Goal: Task Accomplishment & Management: Manage account settings

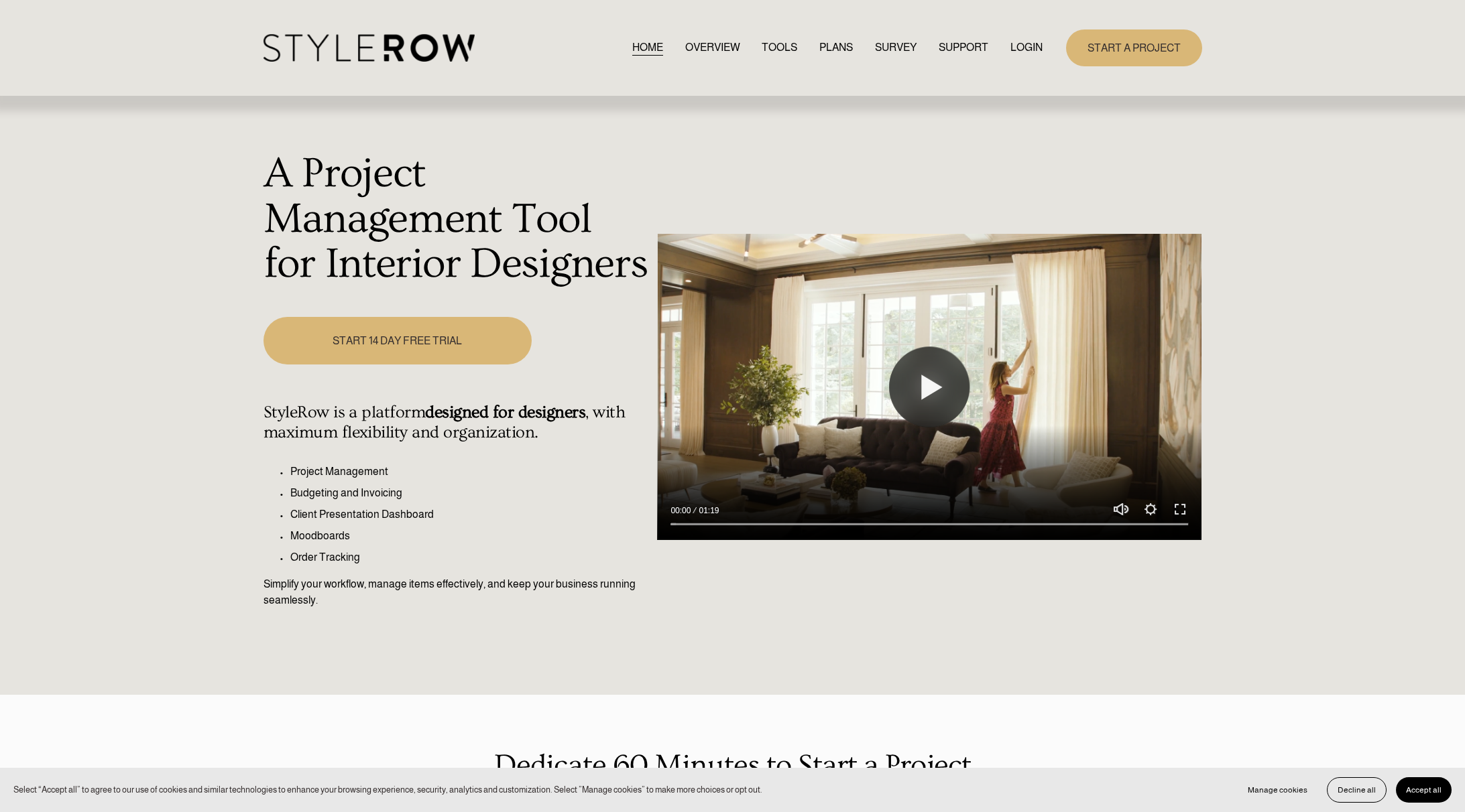
click at [1024, 54] on link "LOGIN" at bounding box center [1026, 47] width 32 height 18
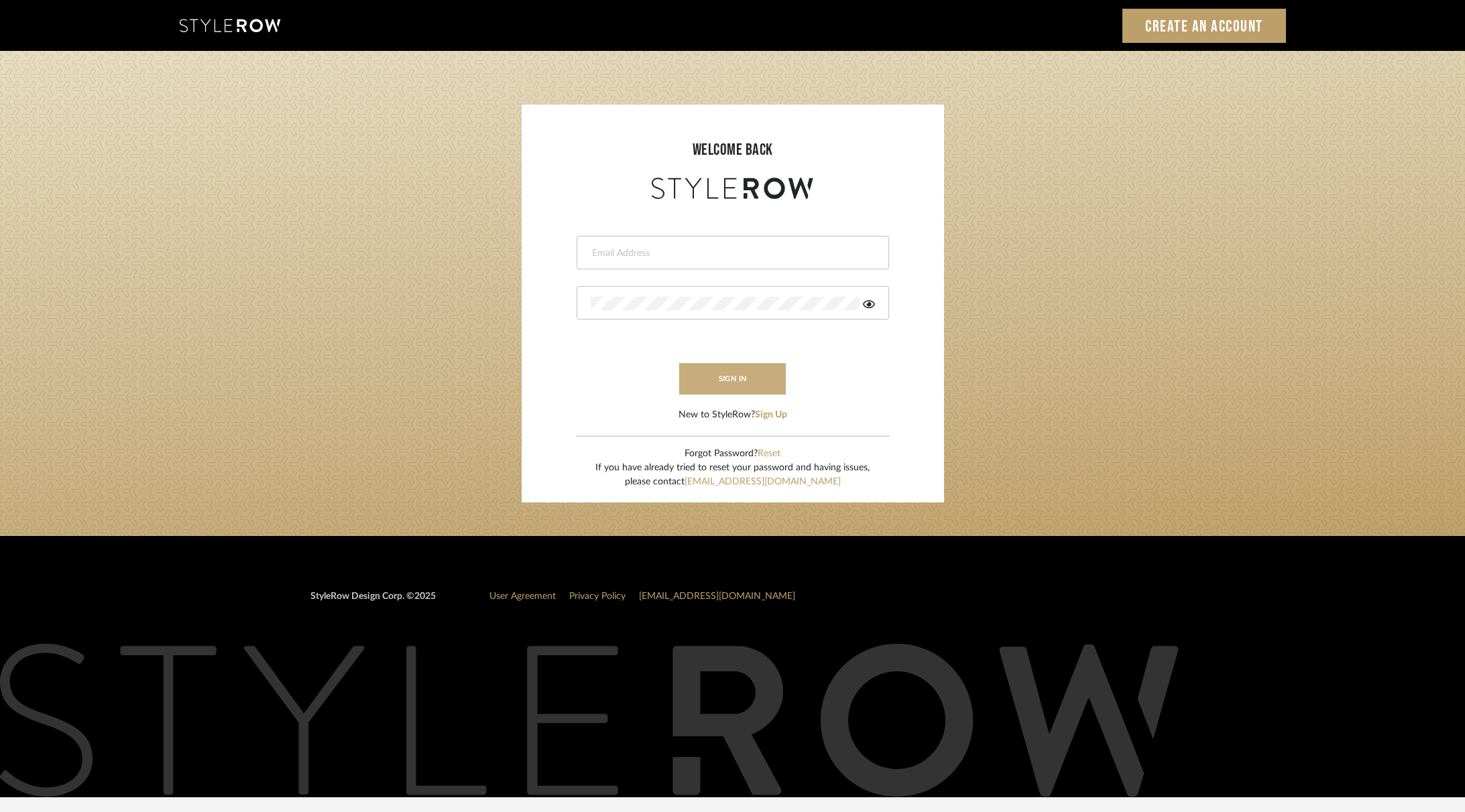
type input "[PERSON_NAME][EMAIL_ADDRESS][DOMAIN_NAME]"
click at [751, 378] on button "sign in" at bounding box center [733, 379] width 107 height 31
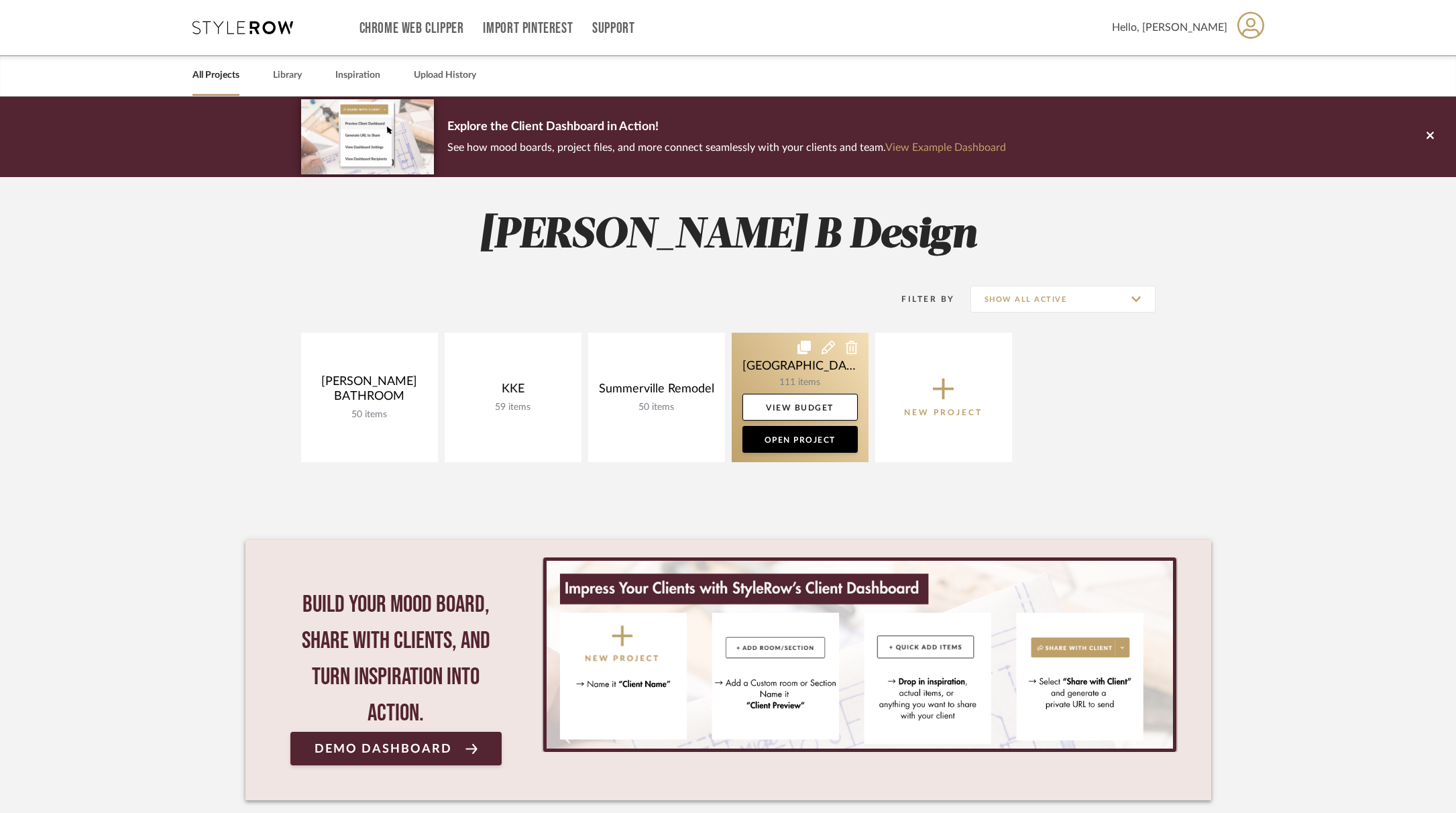
click at [815, 372] on link at bounding box center [800, 398] width 137 height 129
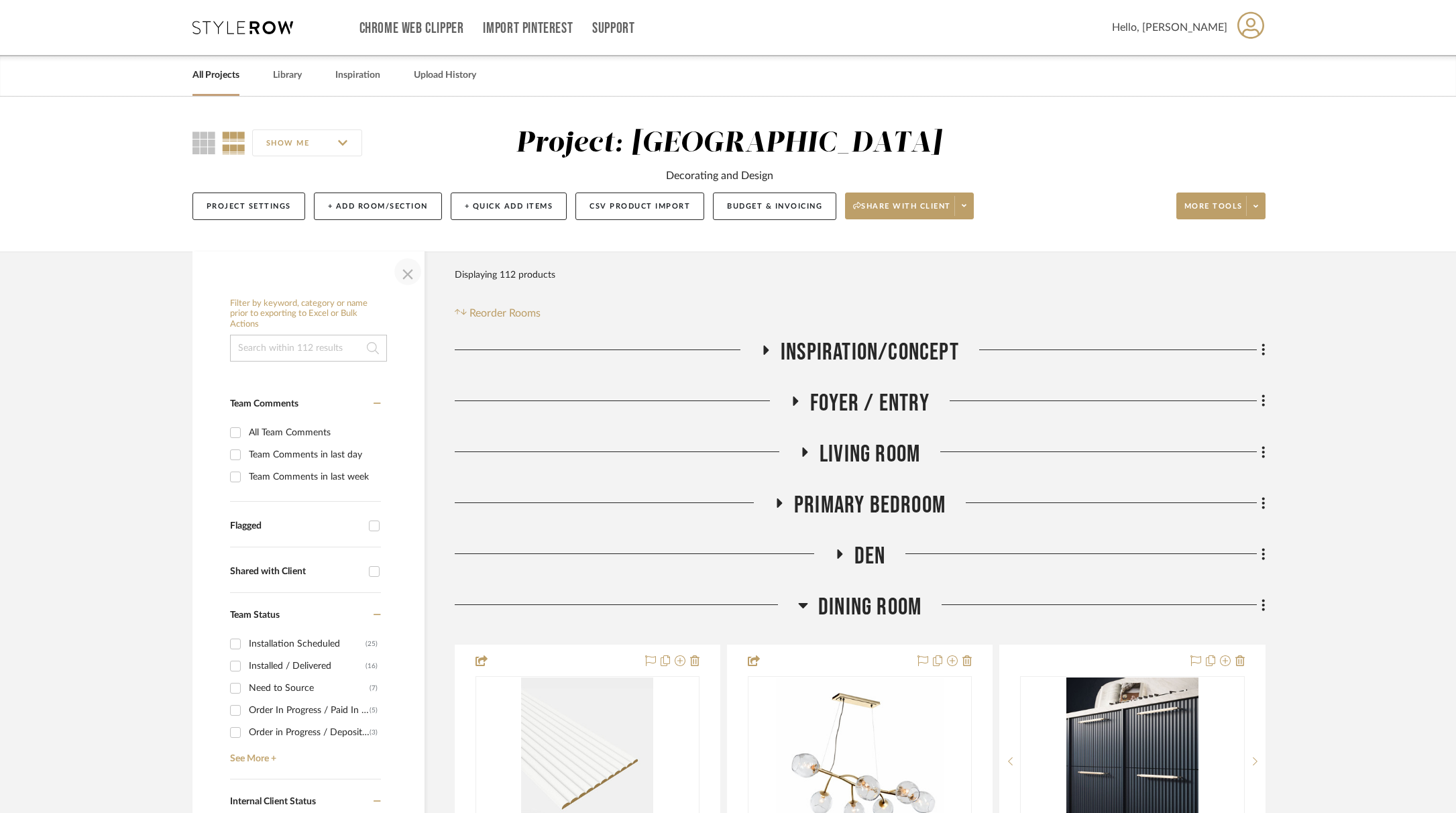
click at [412, 277] on span "button" at bounding box center [407, 271] width 32 height 32
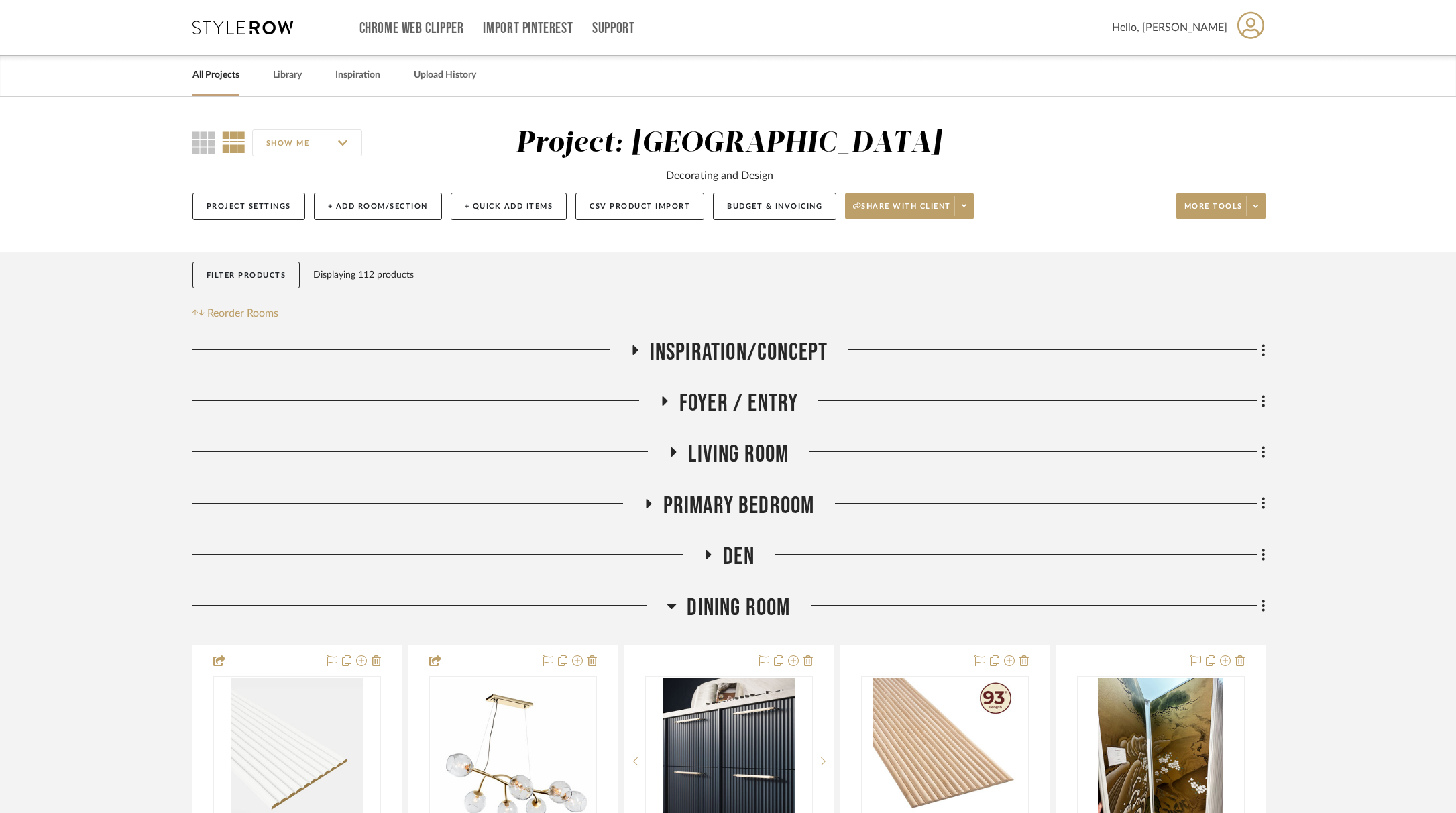
drag, startPoint x: 670, startPoint y: 603, endPoint x: 653, endPoint y: 519, distance: 85.7
click at [670, 603] on icon at bounding box center [672, 606] width 10 height 16
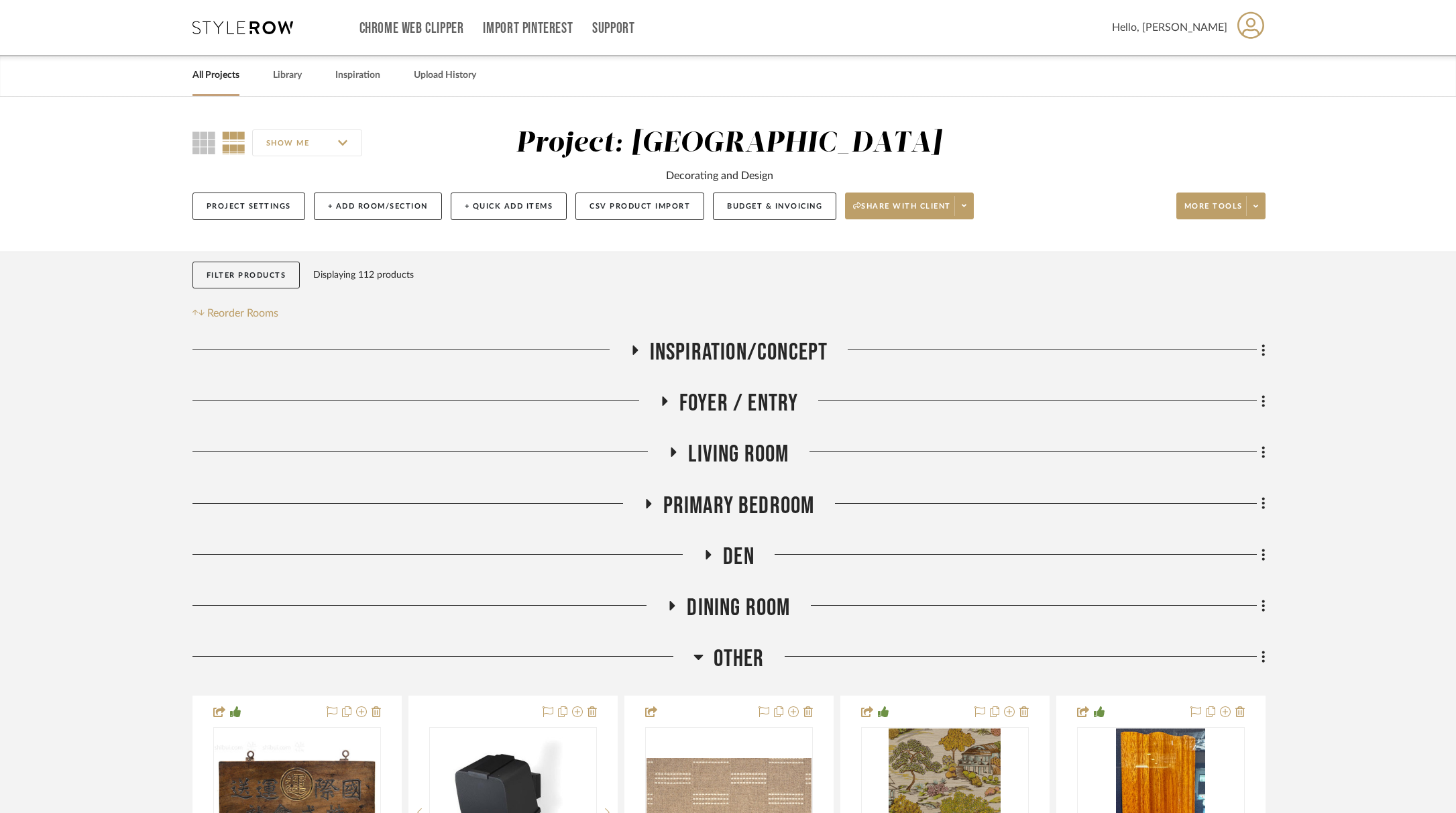
click at [675, 455] on icon at bounding box center [673, 452] width 16 height 10
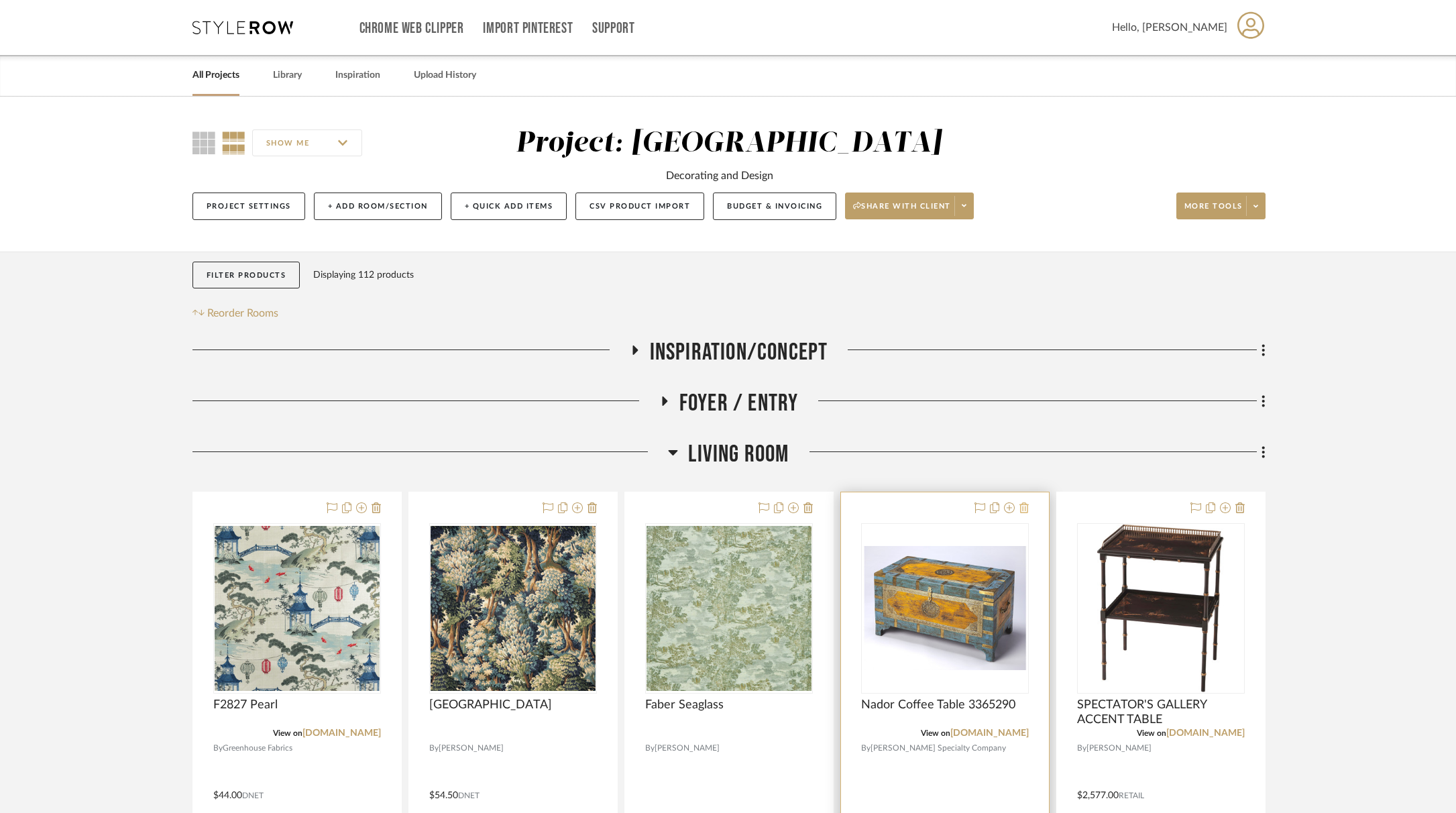
click at [1024, 511] on icon at bounding box center [1024, 508] width 9 height 11
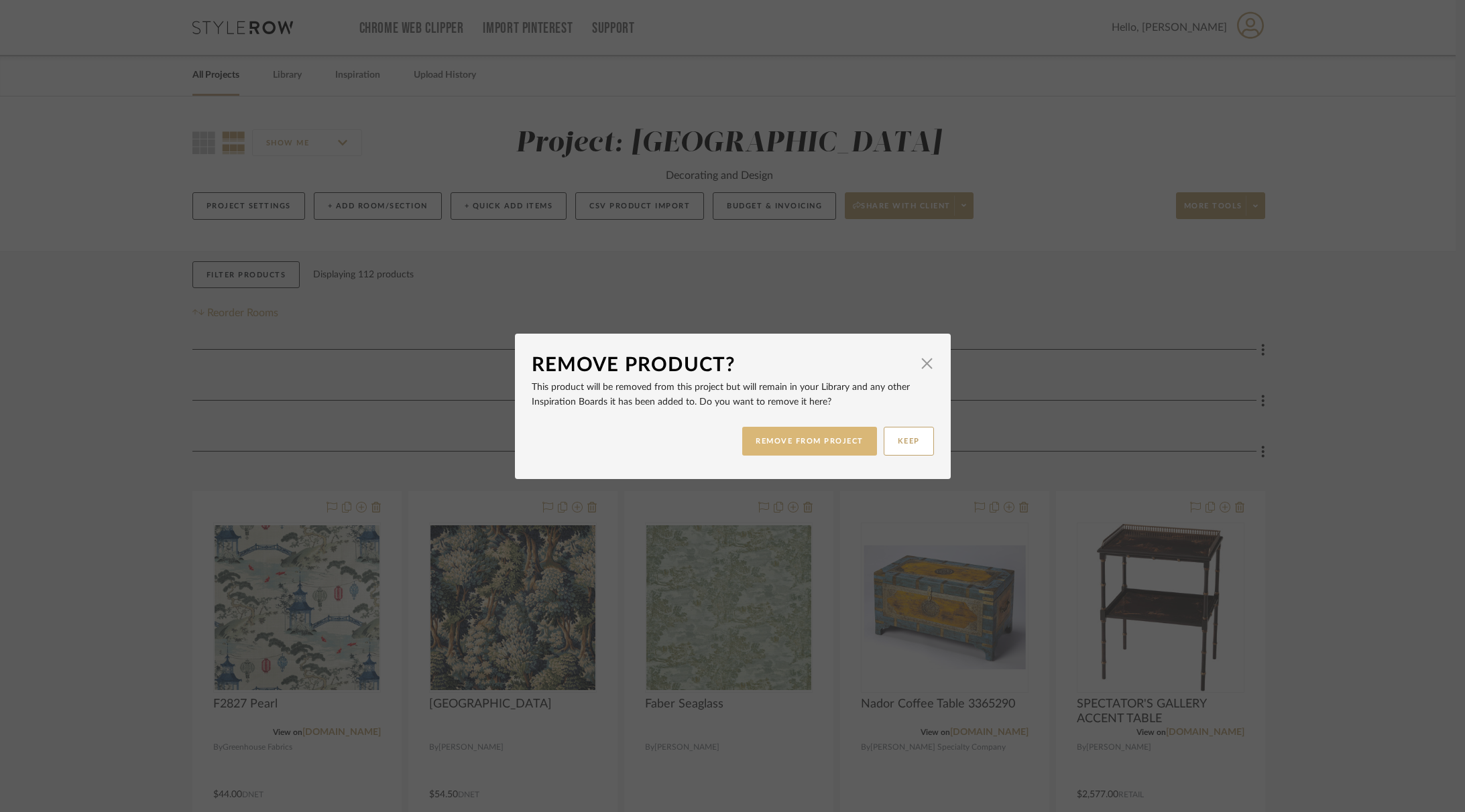
click at [815, 444] on button "REMOVE FROM PROJECT" at bounding box center [809, 441] width 135 height 29
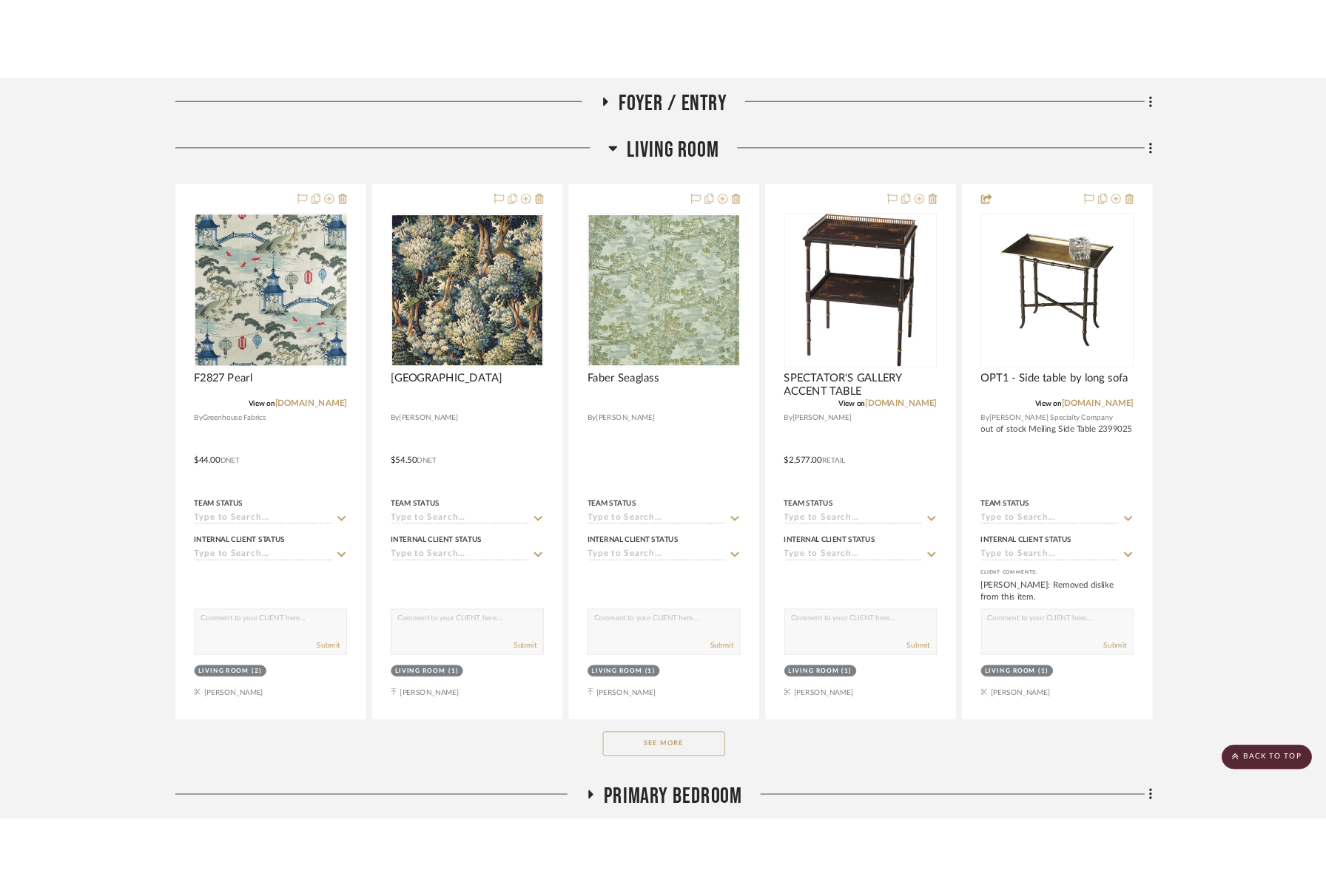
scroll to position [413, 0]
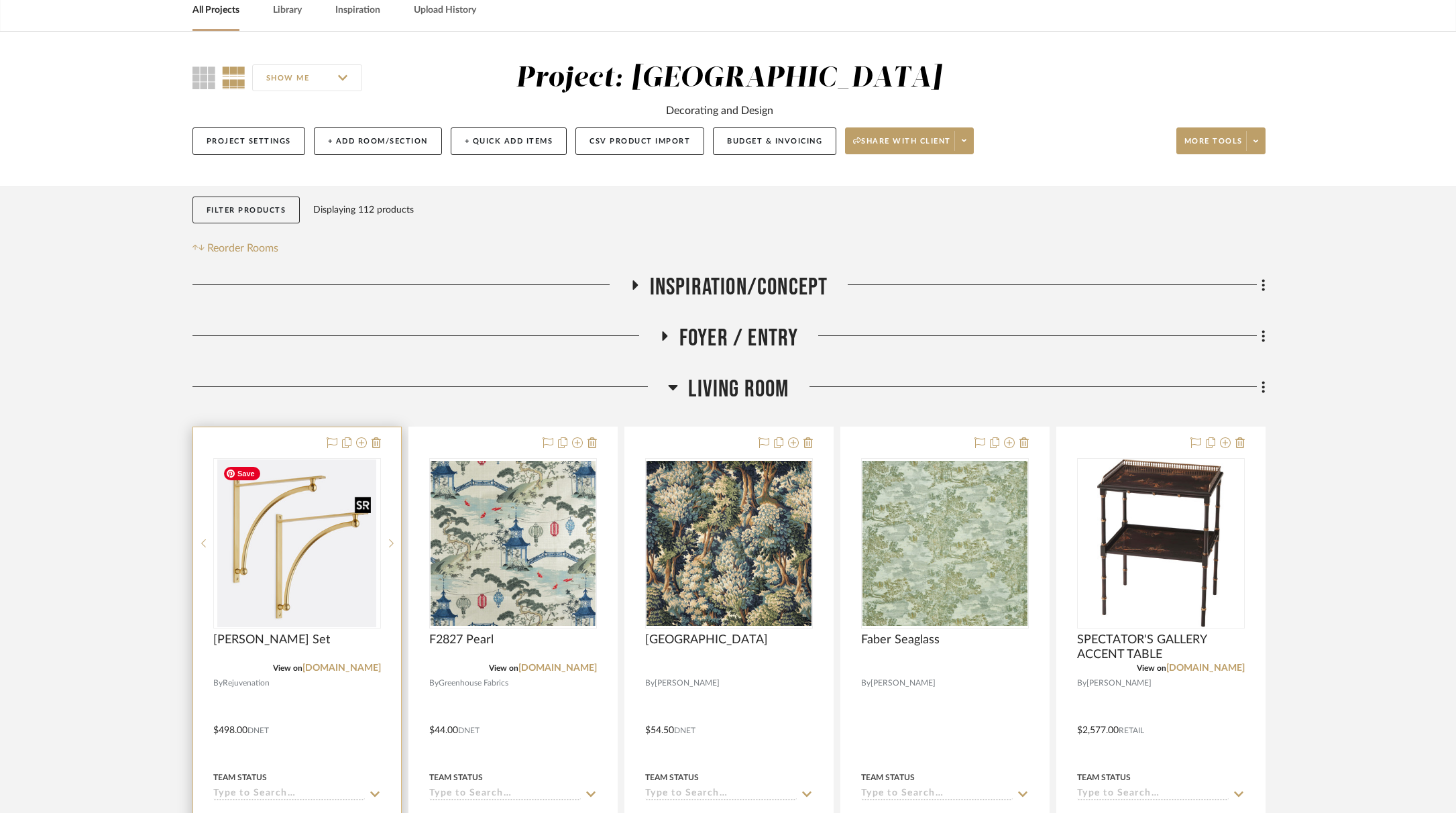
scroll to position [65, 0]
click at [299, 514] on img "0" at bounding box center [296, 543] width 158 height 168
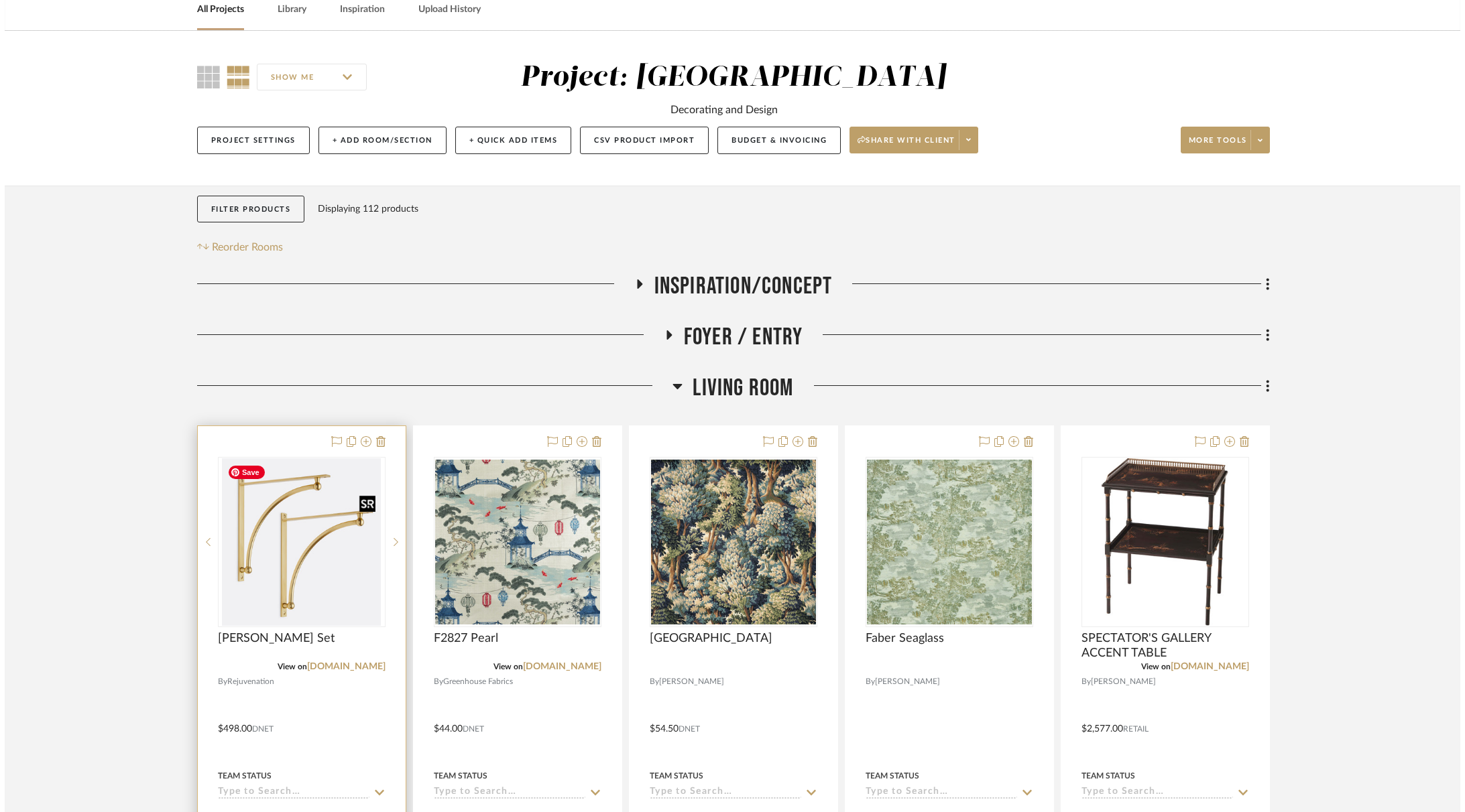
scroll to position [0, 0]
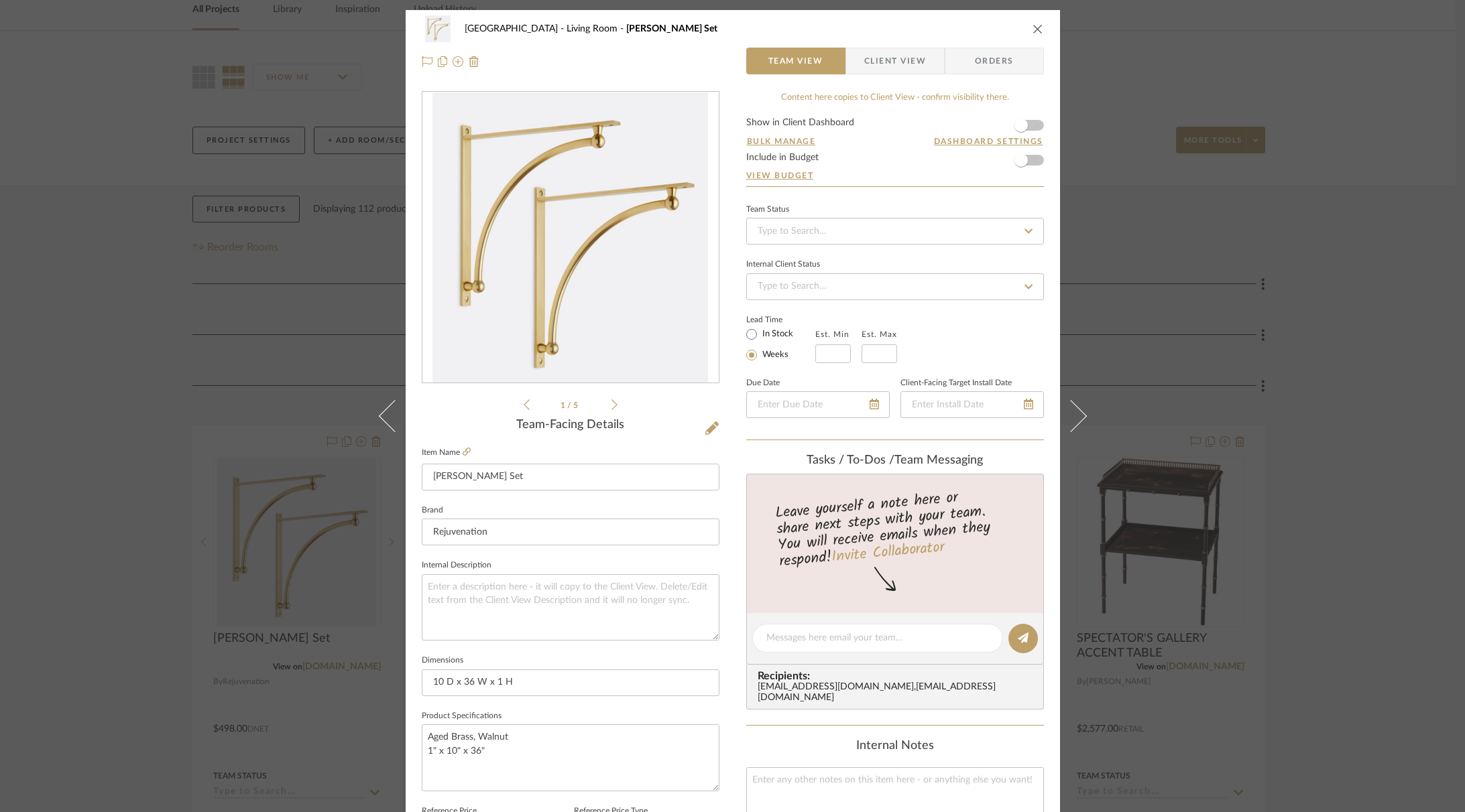
click at [611, 403] on icon at bounding box center [615, 404] width 6 height 12
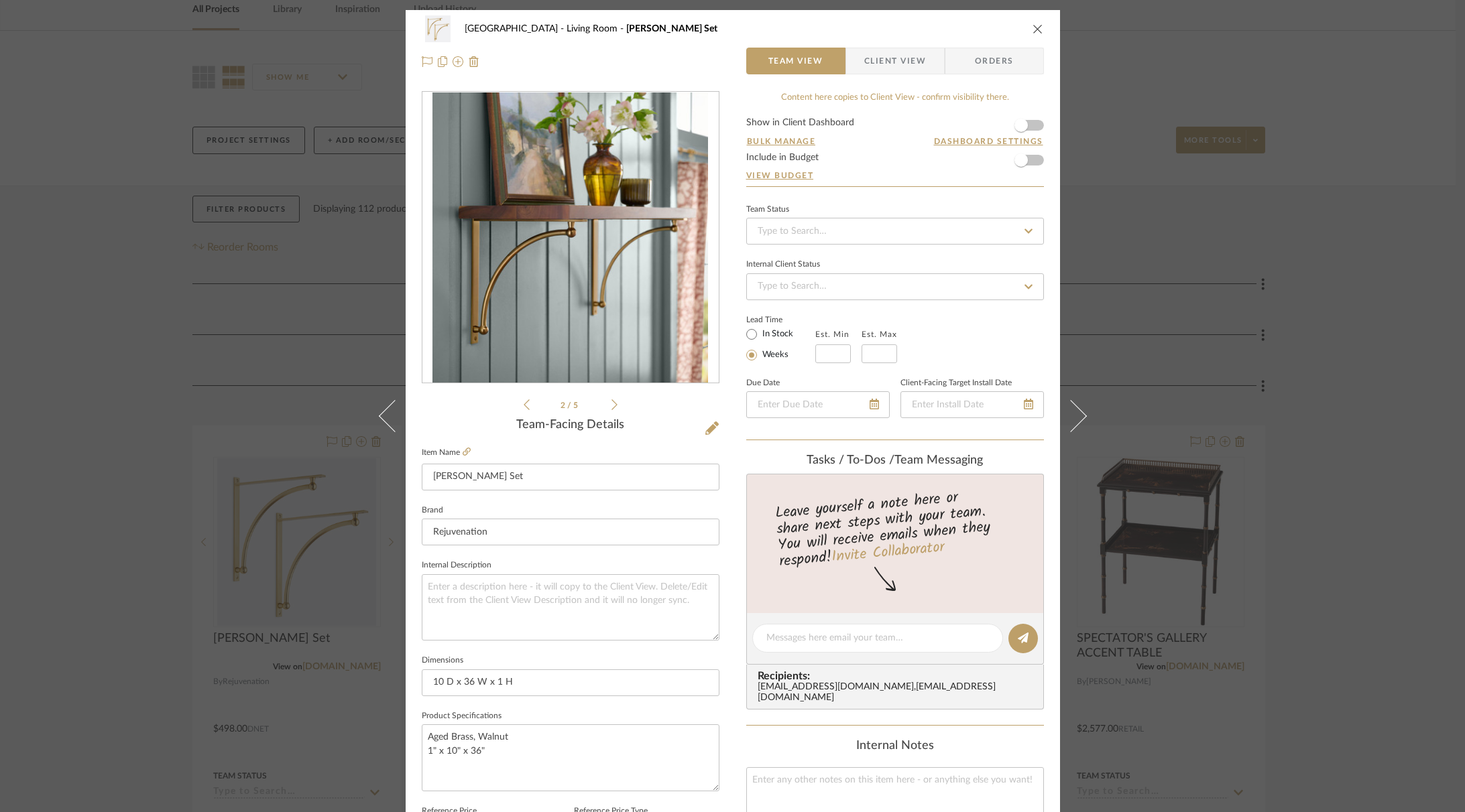
click at [611, 403] on icon at bounding box center [615, 404] width 6 height 12
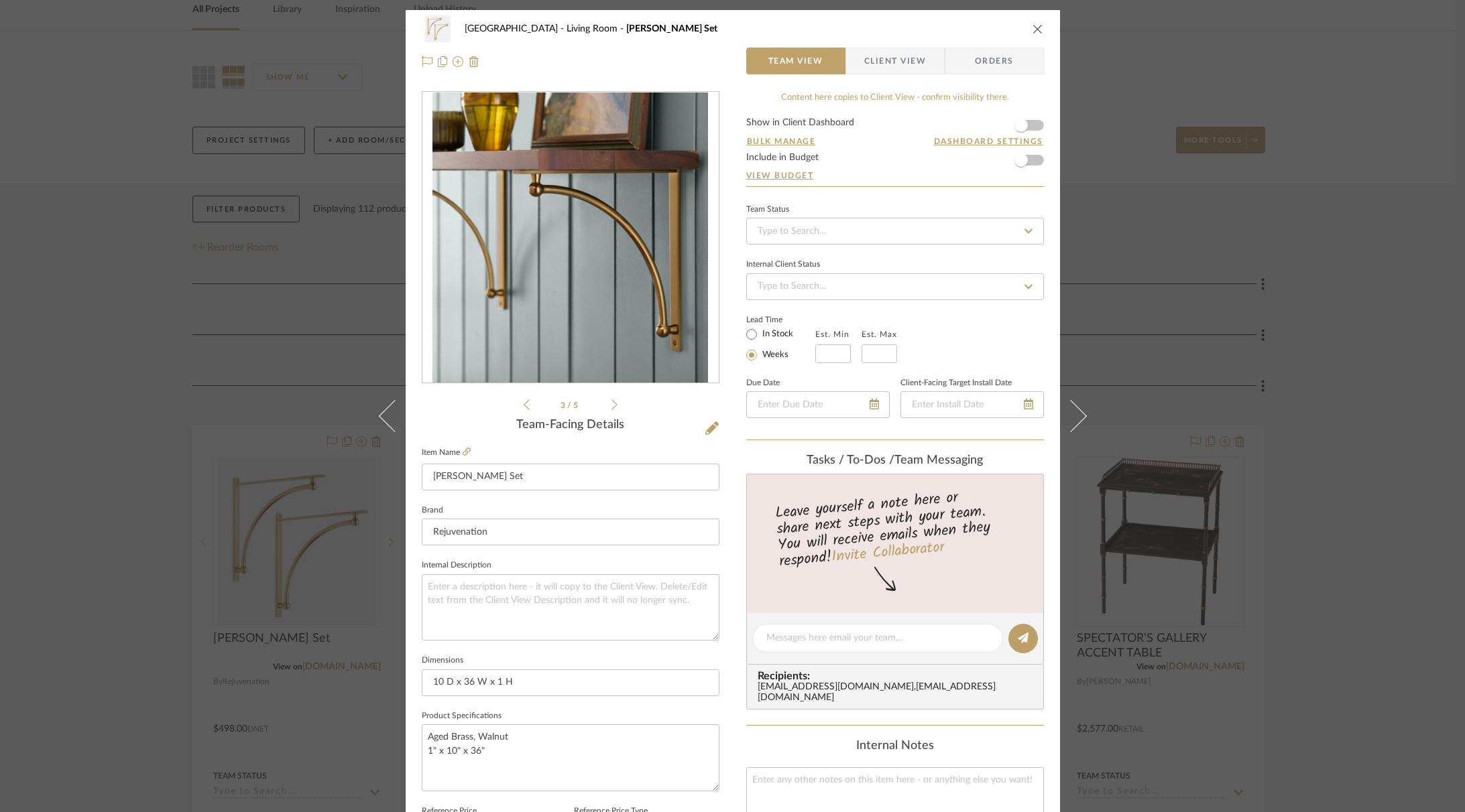
click at [1034, 30] on icon "close" at bounding box center [1038, 29] width 11 height 11
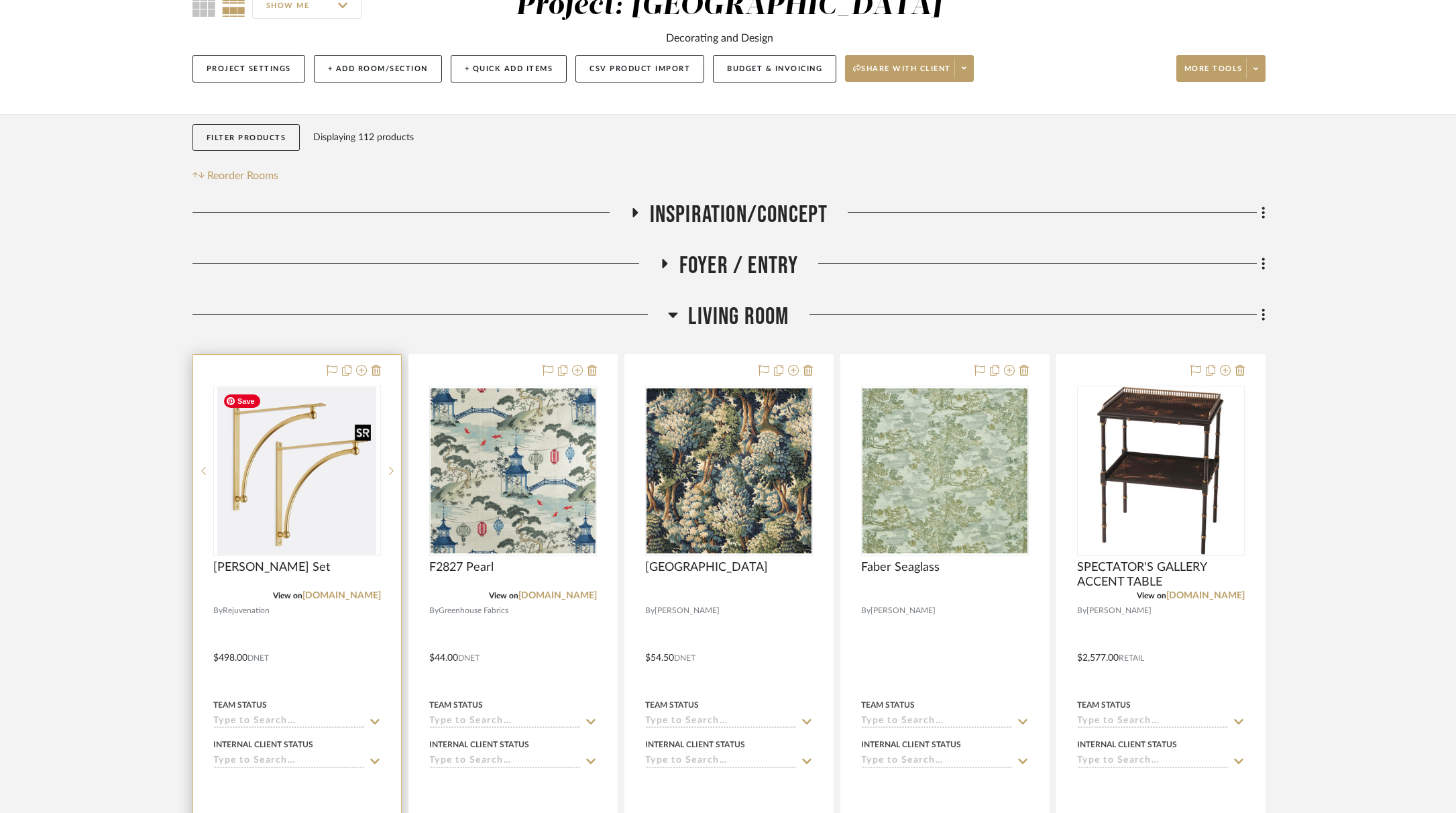
scroll to position [138, 0]
click at [282, 494] on img "0" at bounding box center [296, 470] width 158 height 168
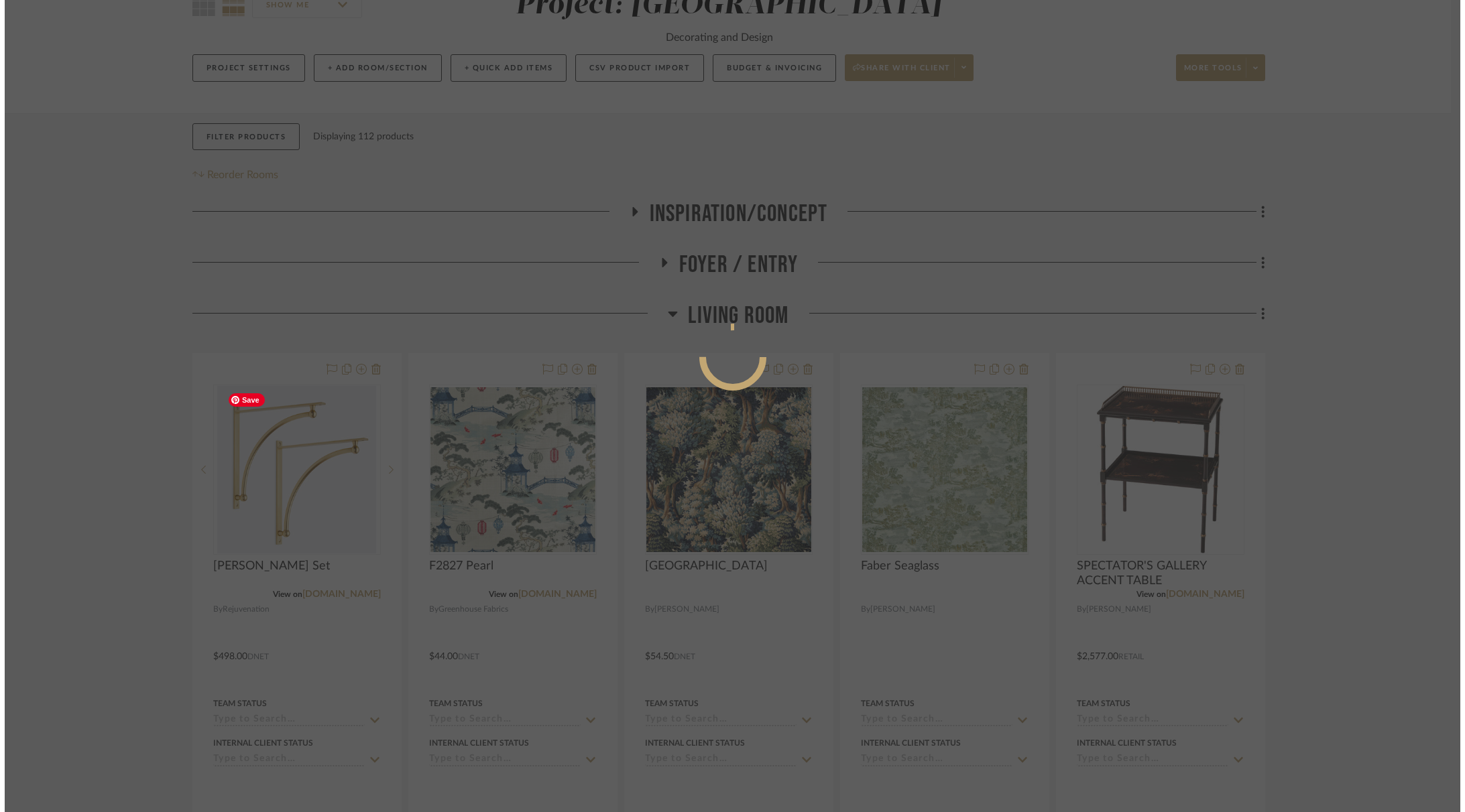
scroll to position [0, 0]
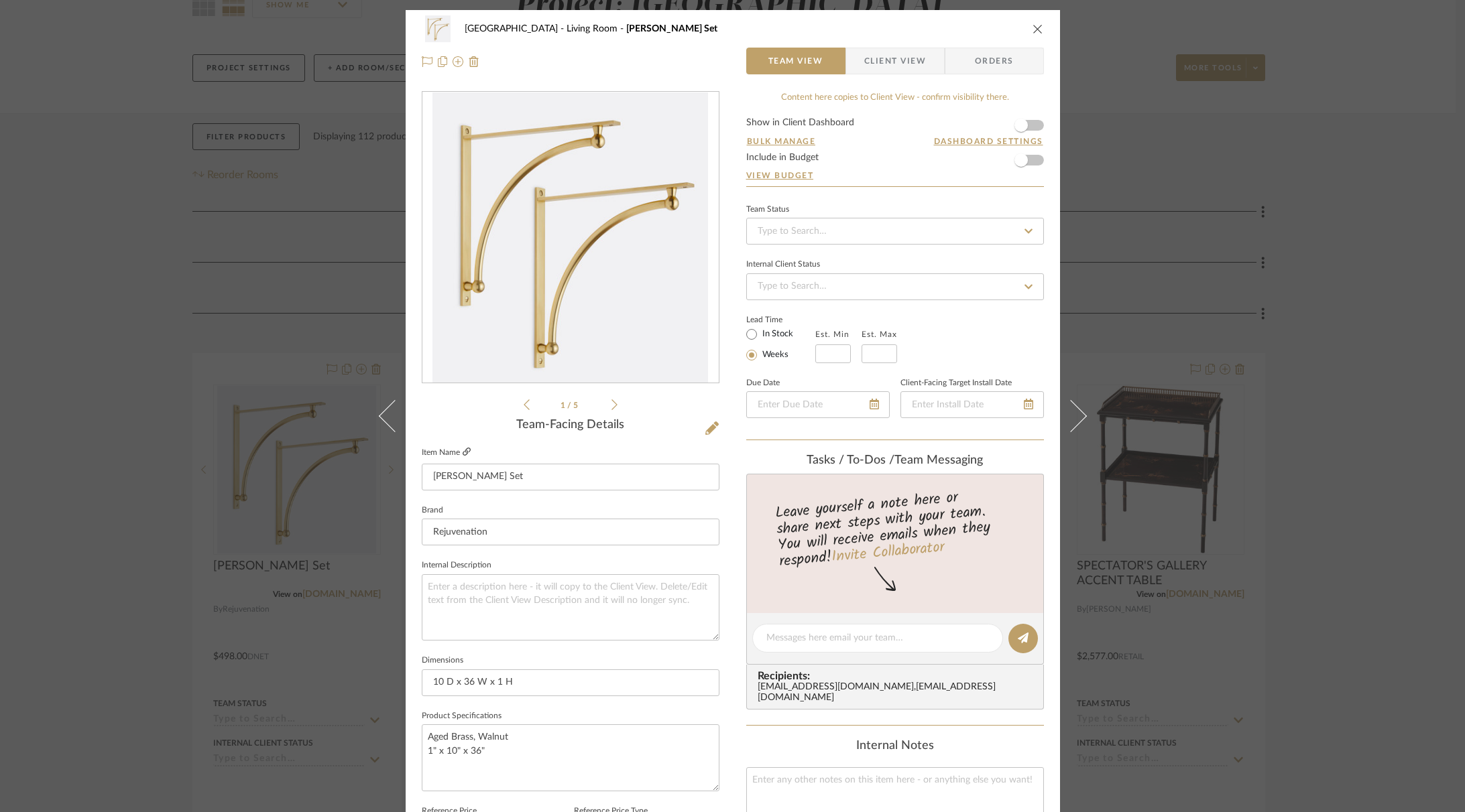
click at [463, 455] on icon at bounding box center [467, 452] width 8 height 8
click at [1033, 27] on icon "close" at bounding box center [1038, 29] width 11 height 11
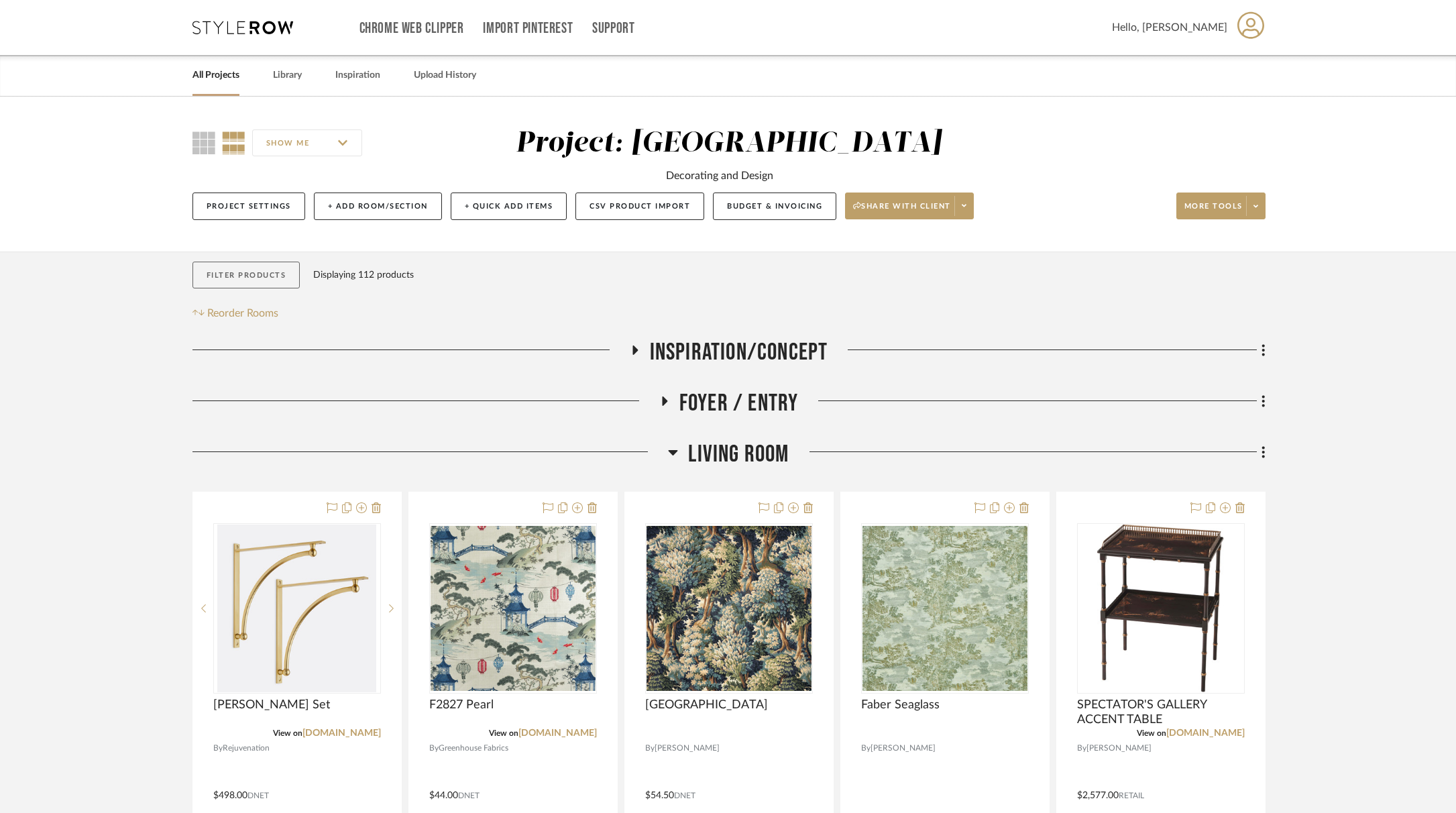
click at [261, 277] on button "Filter Products" at bounding box center [246, 275] width 108 height 27
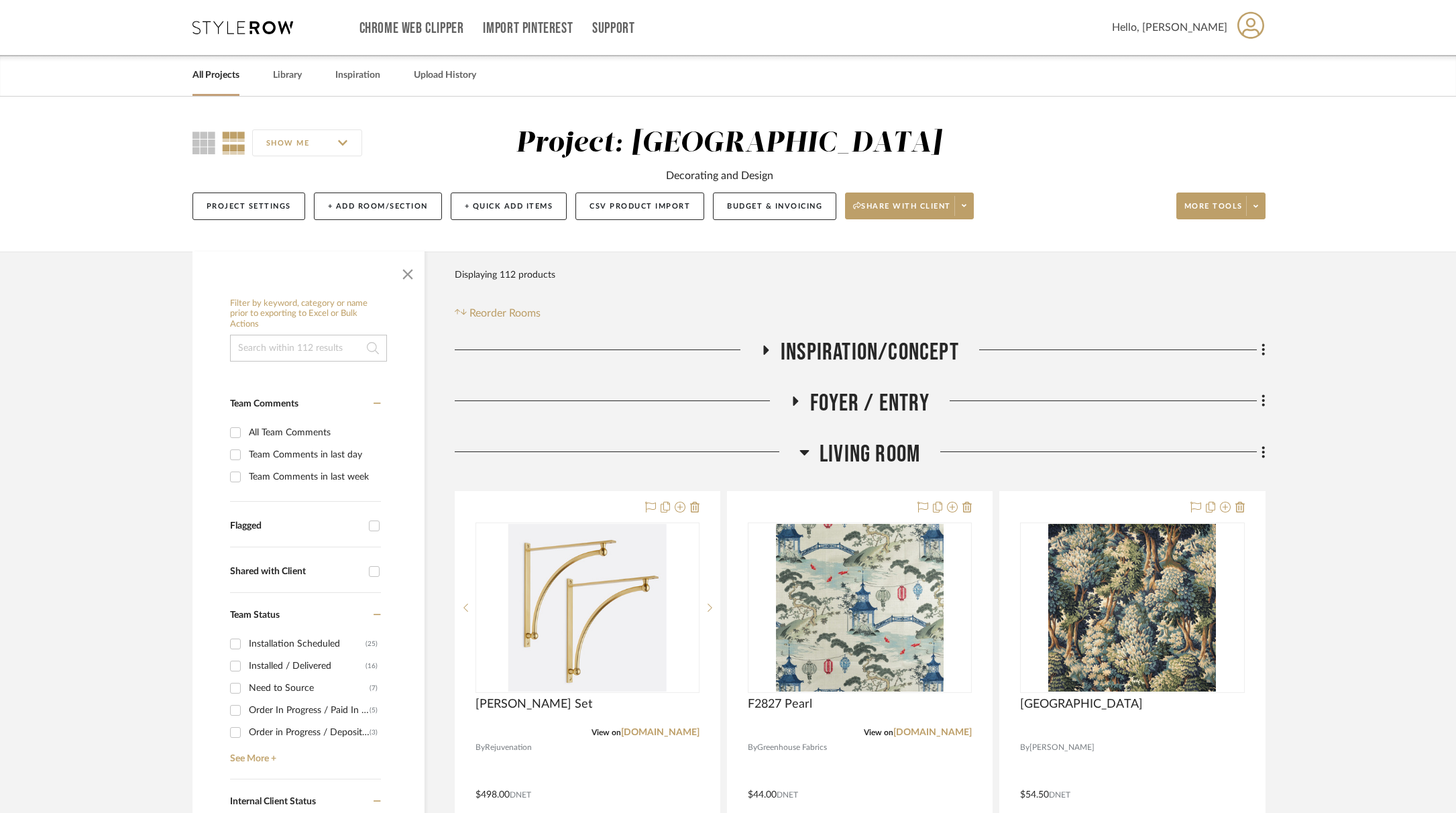
click at [303, 358] on input at bounding box center [308, 348] width 157 height 27
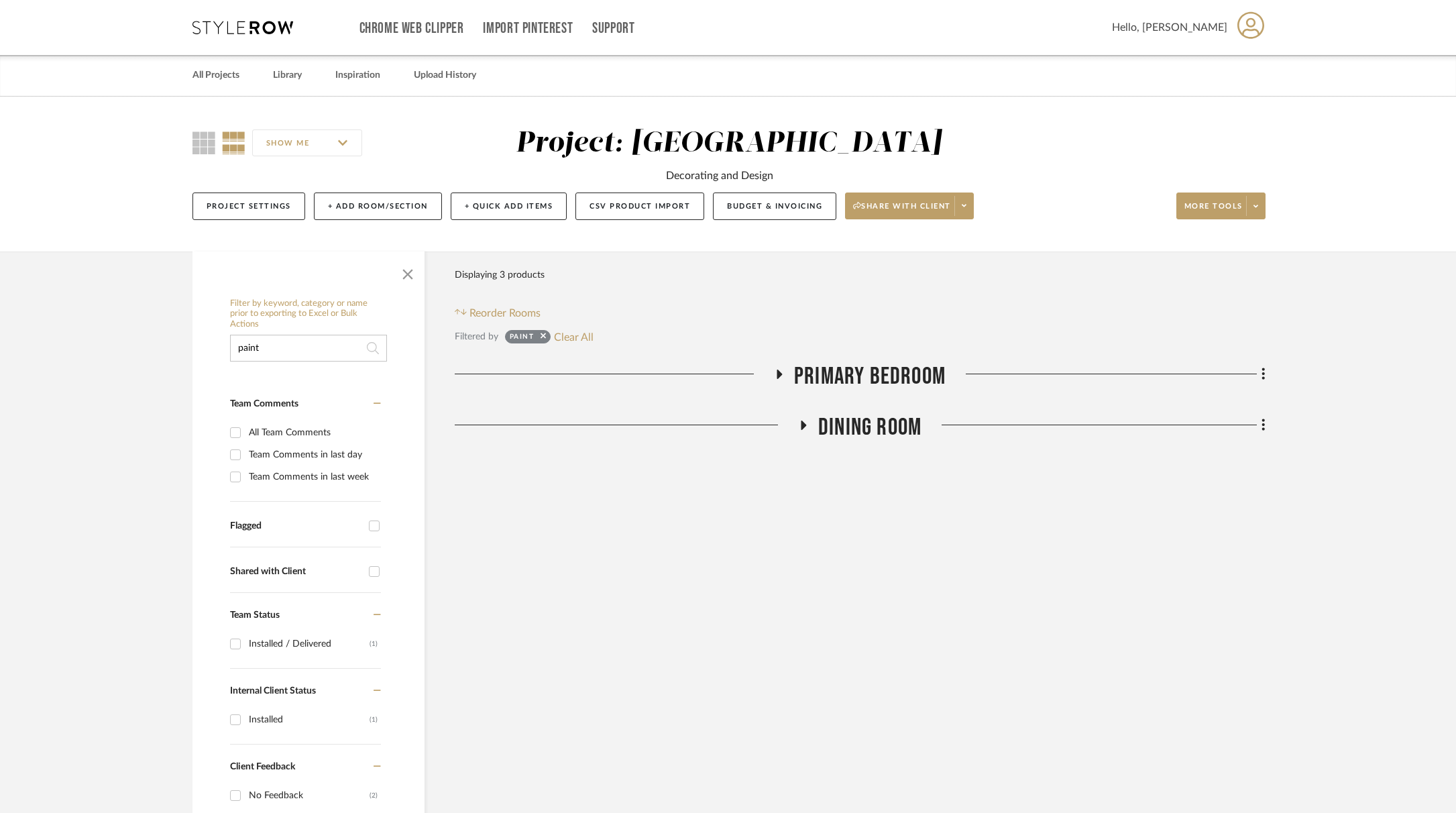
type input "paint"
click at [775, 369] on icon at bounding box center [779, 373] width 16 height 10
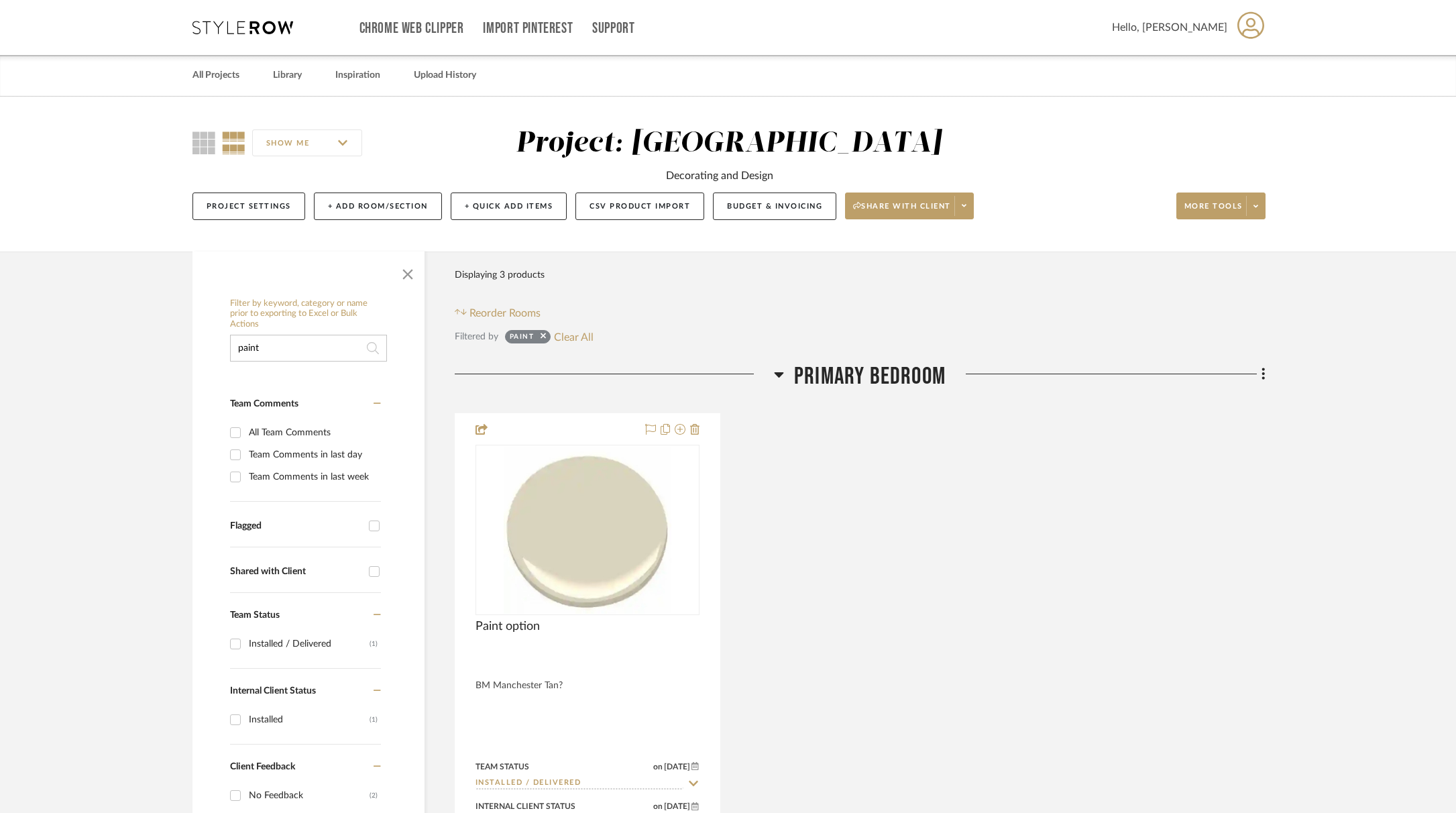
click at [777, 371] on icon at bounding box center [778, 374] width 10 height 16
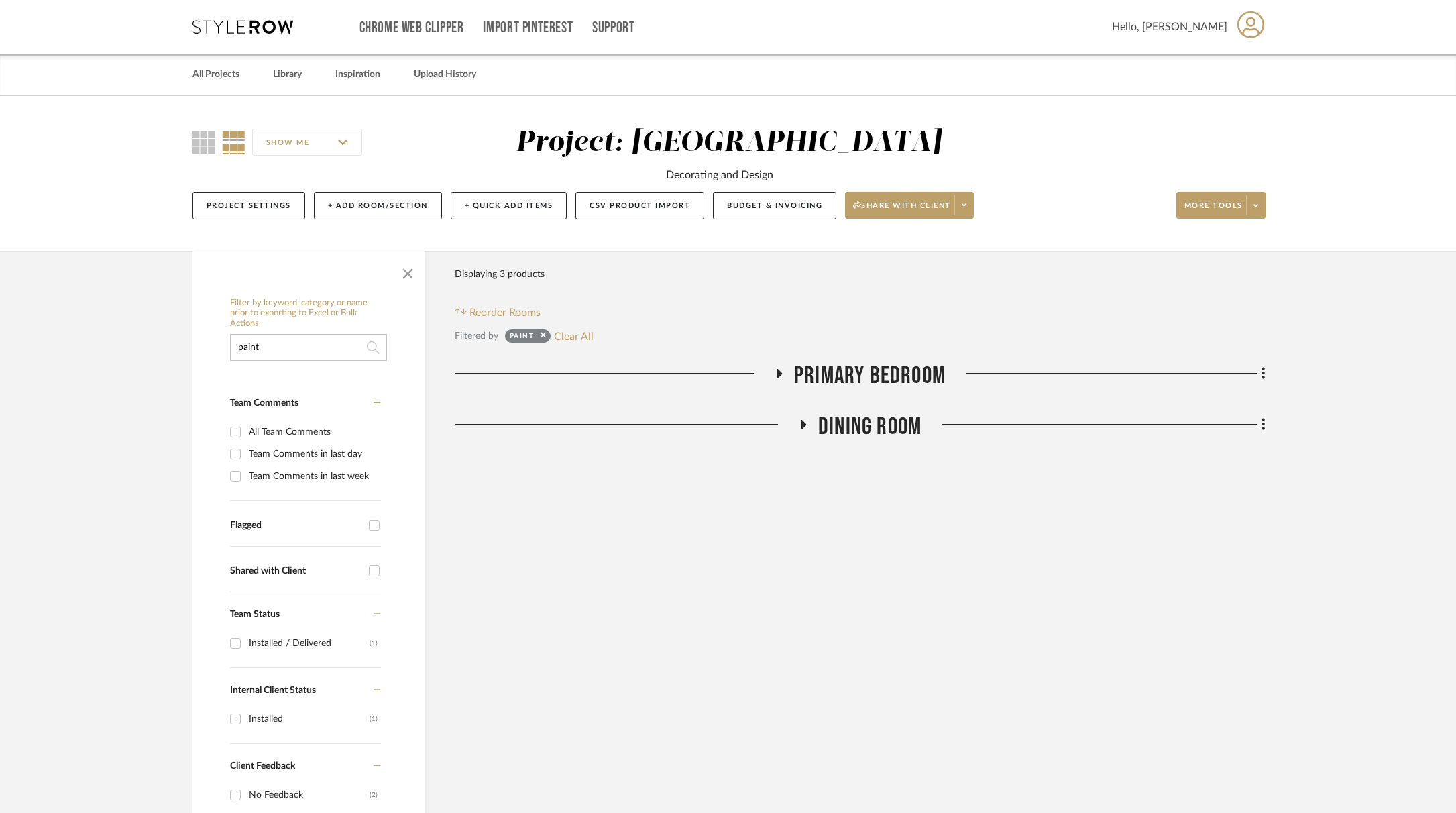
click at [806, 426] on icon at bounding box center [802, 424] width 16 height 10
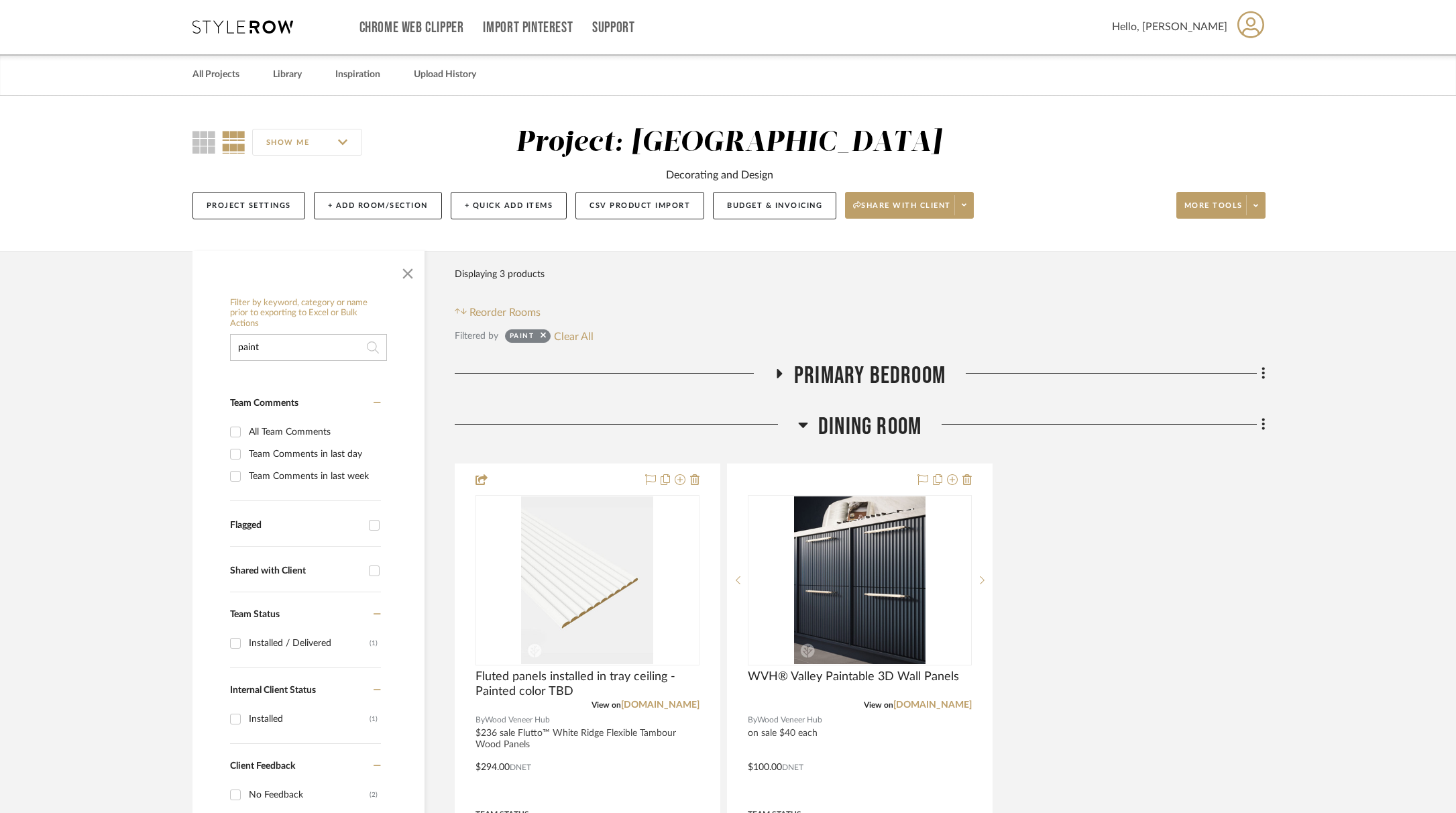
click at [805, 426] on icon at bounding box center [802, 425] width 10 height 16
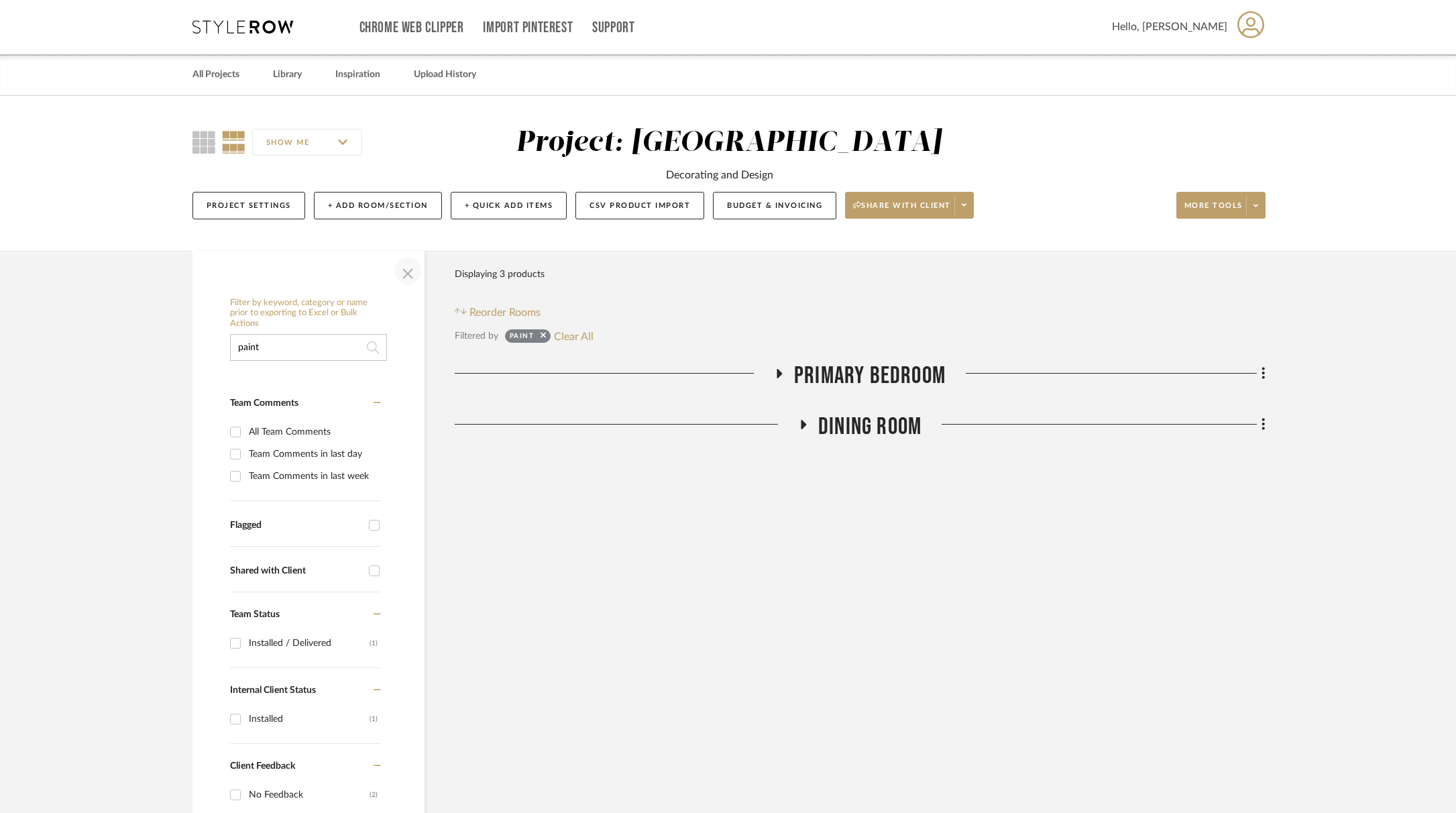
click at [404, 274] on span "button" at bounding box center [407, 270] width 32 height 32
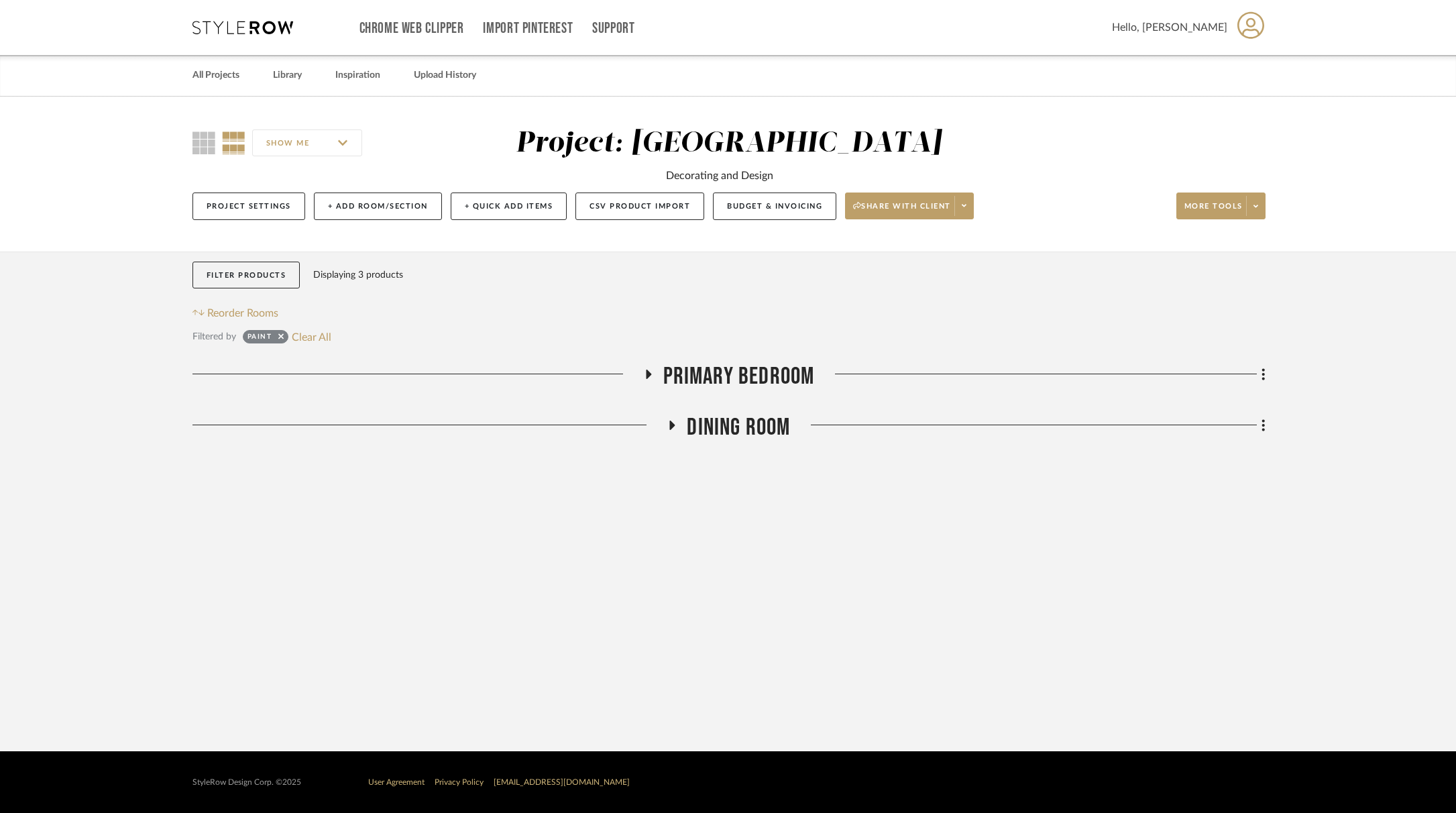
scroll to position [0, 0]
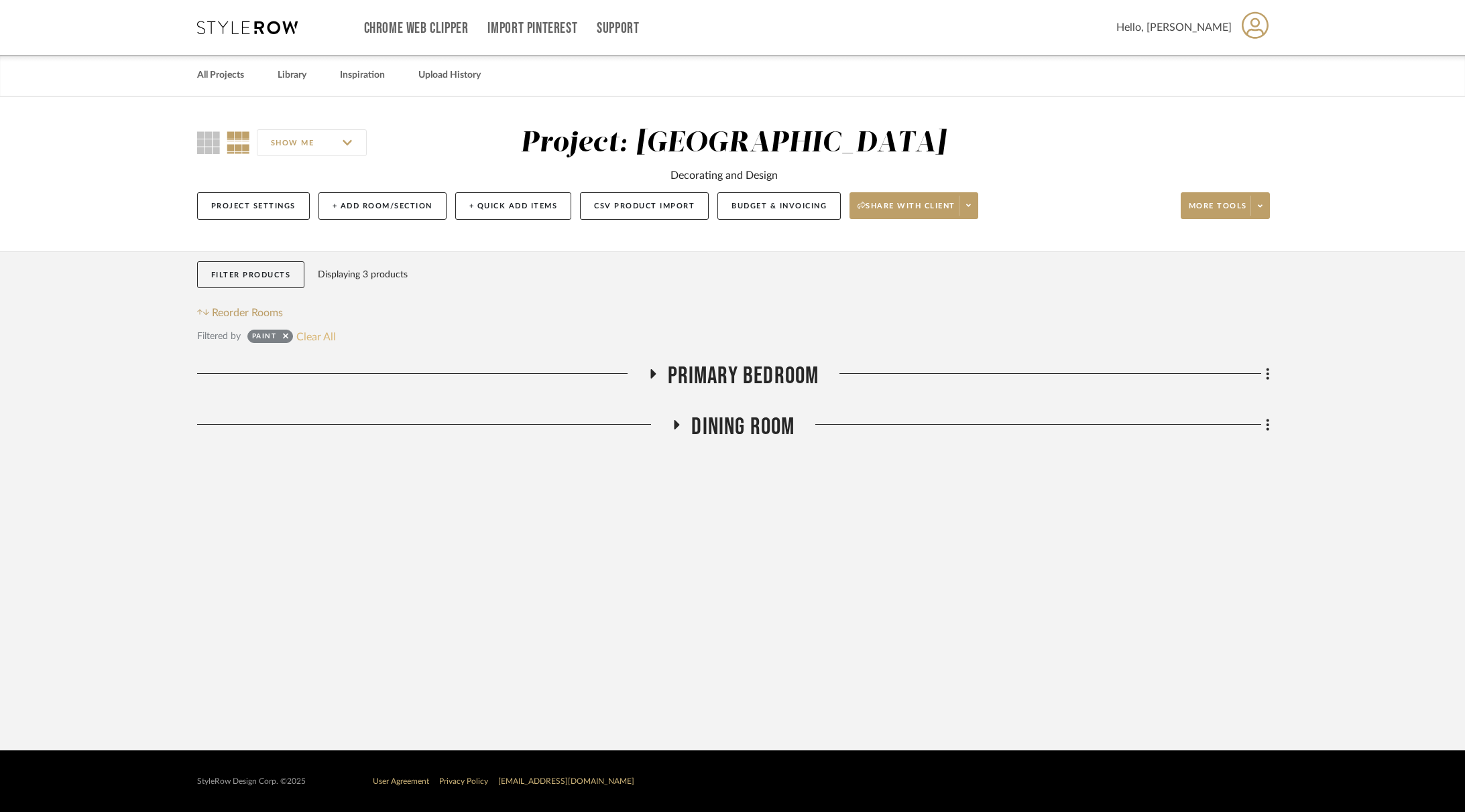
click at [319, 342] on button "Clear All" at bounding box center [316, 336] width 40 height 17
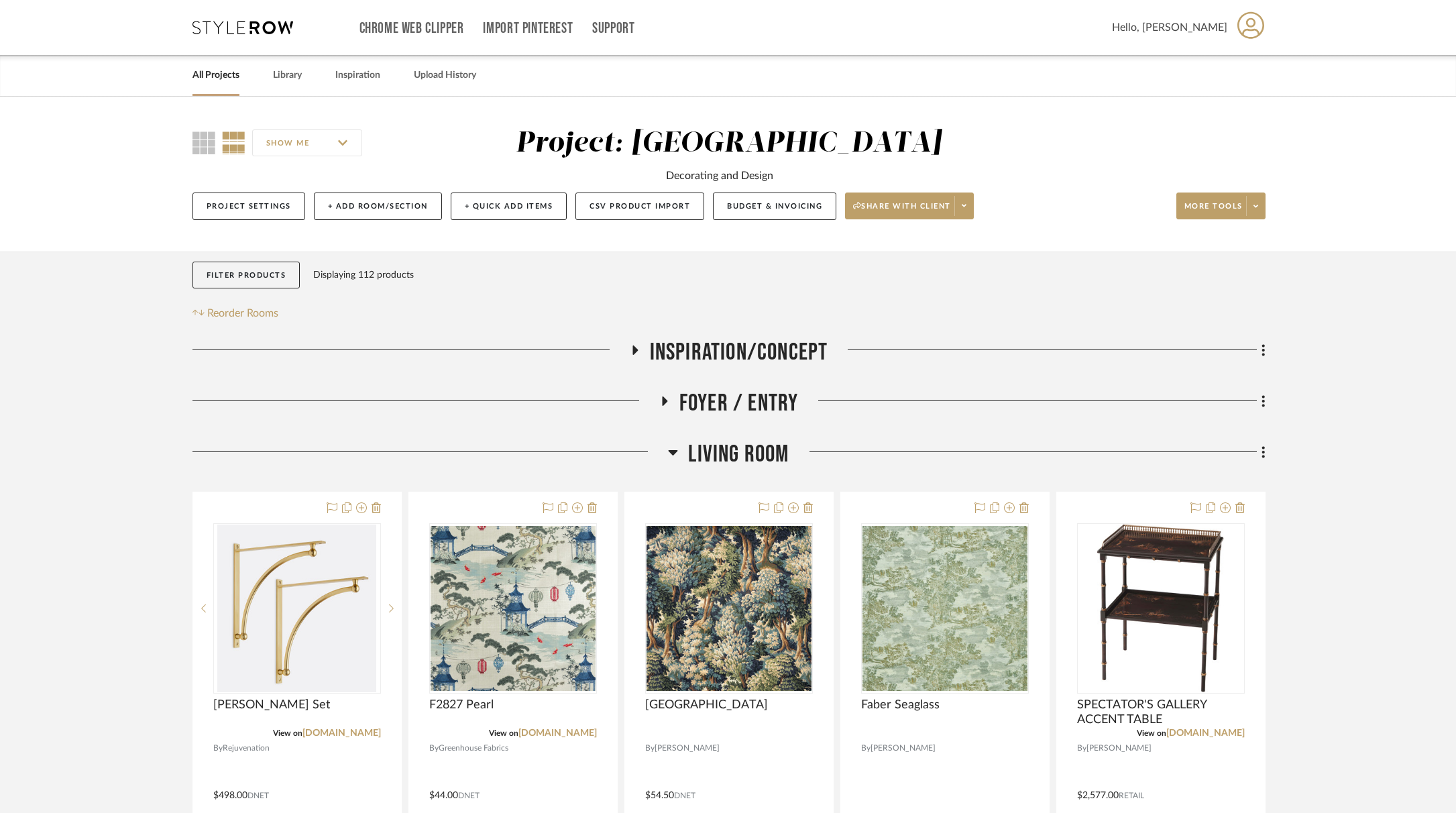
click at [672, 455] on icon at bounding box center [673, 453] width 9 height 5
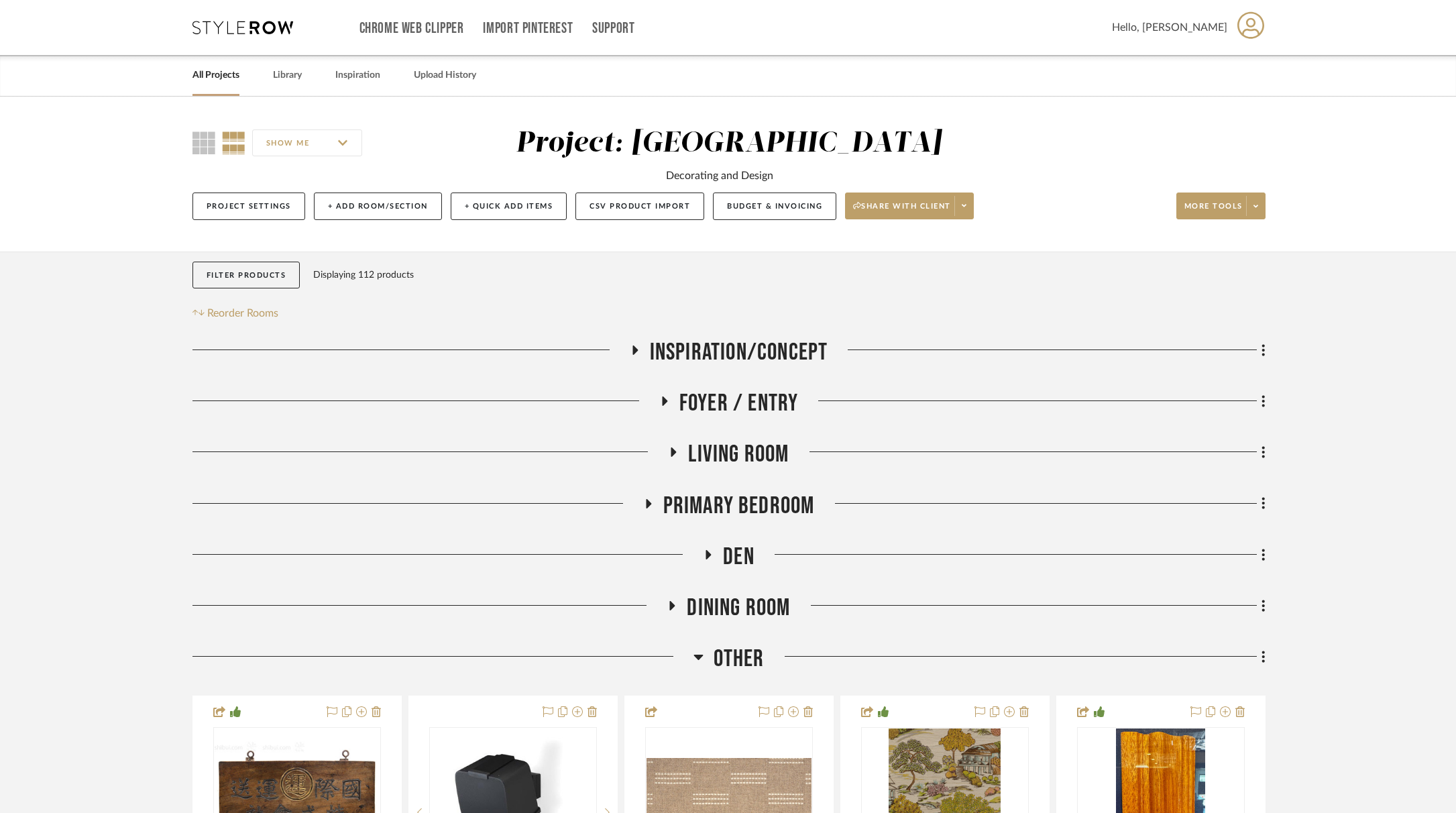
click at [670, 608] on icon at bounding box center [672, 606] width 5 height 9
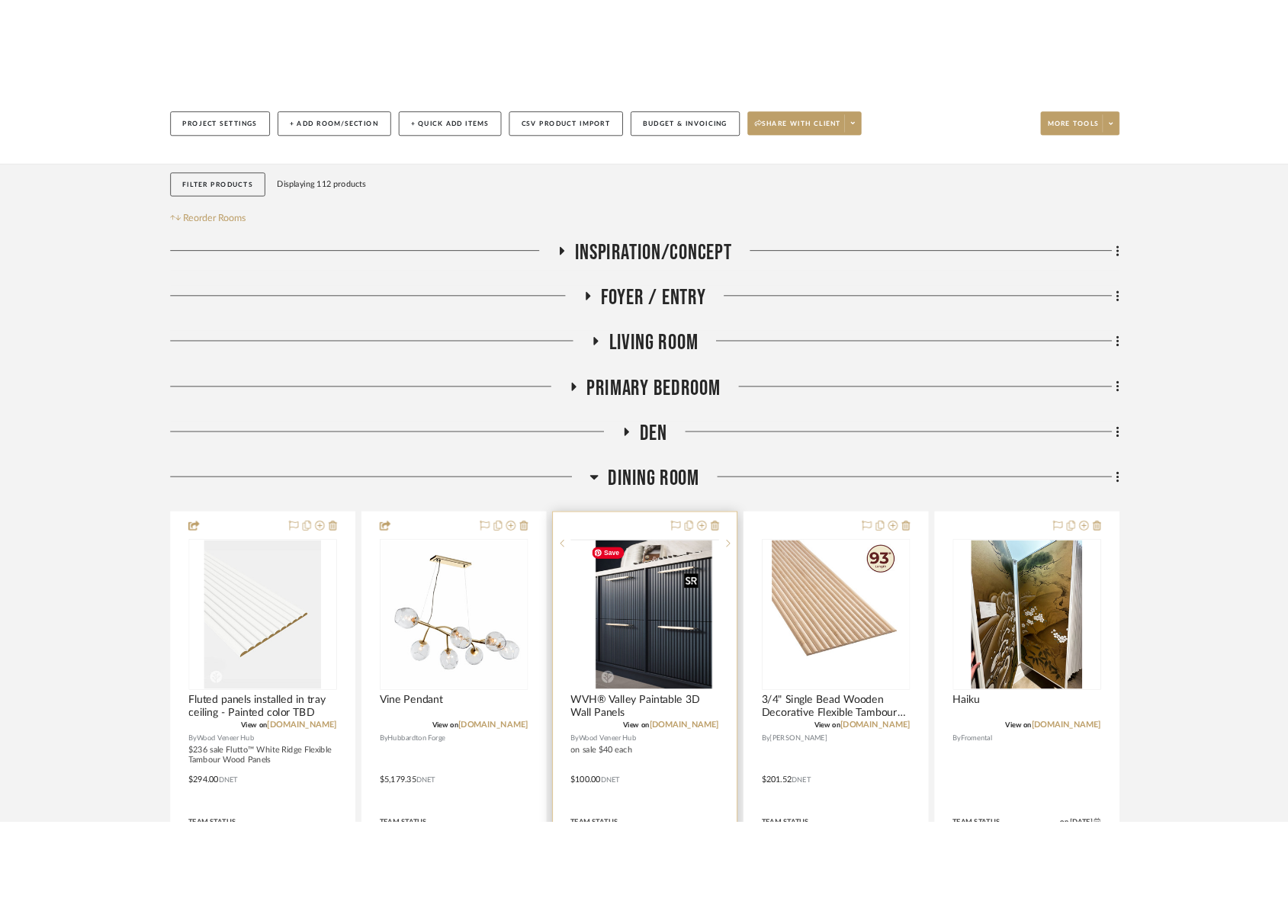
scroll to position [232, 0]
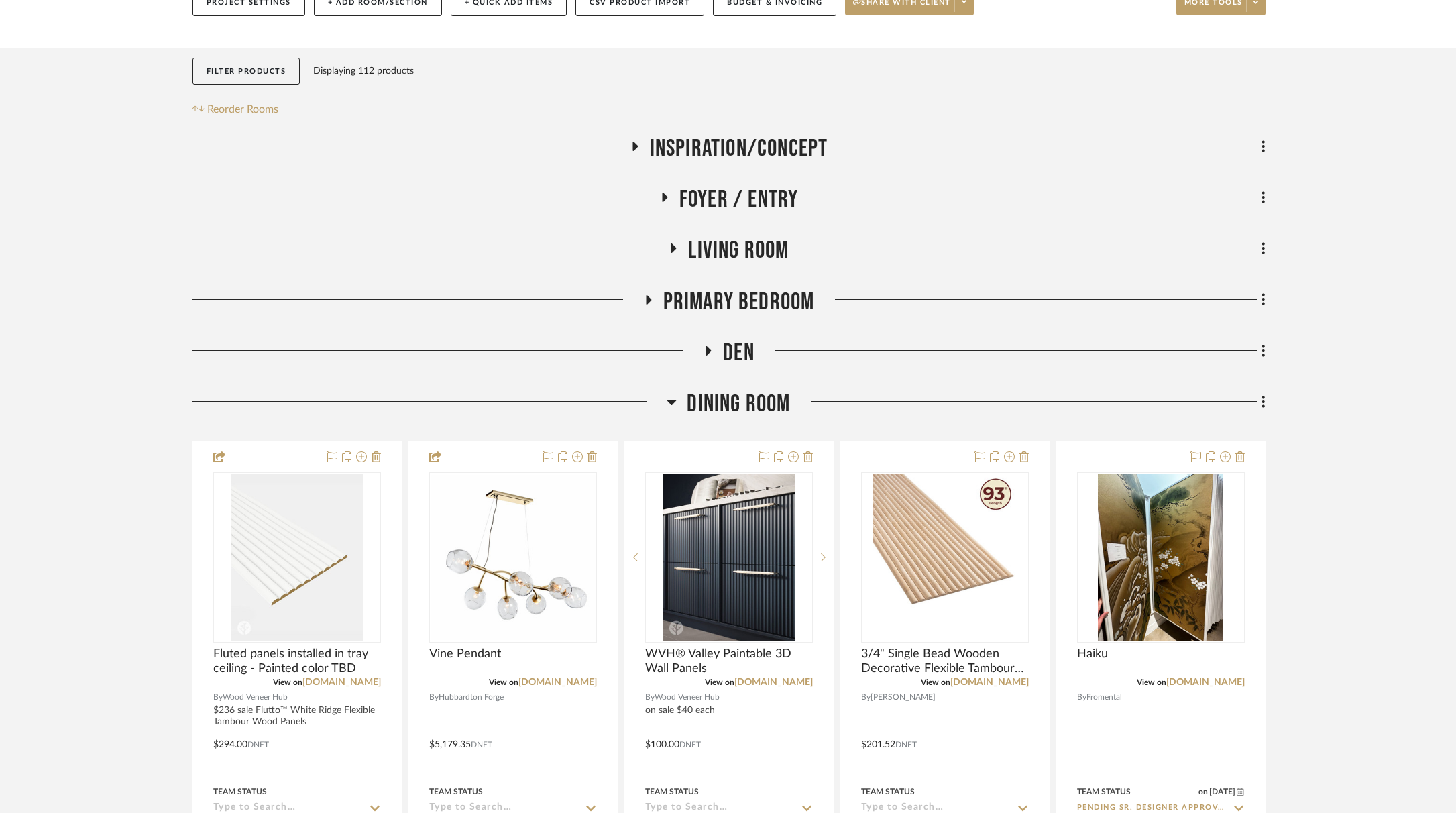
click at [665, 200] on icon at bounding box center [664, 197] width 16 height 10
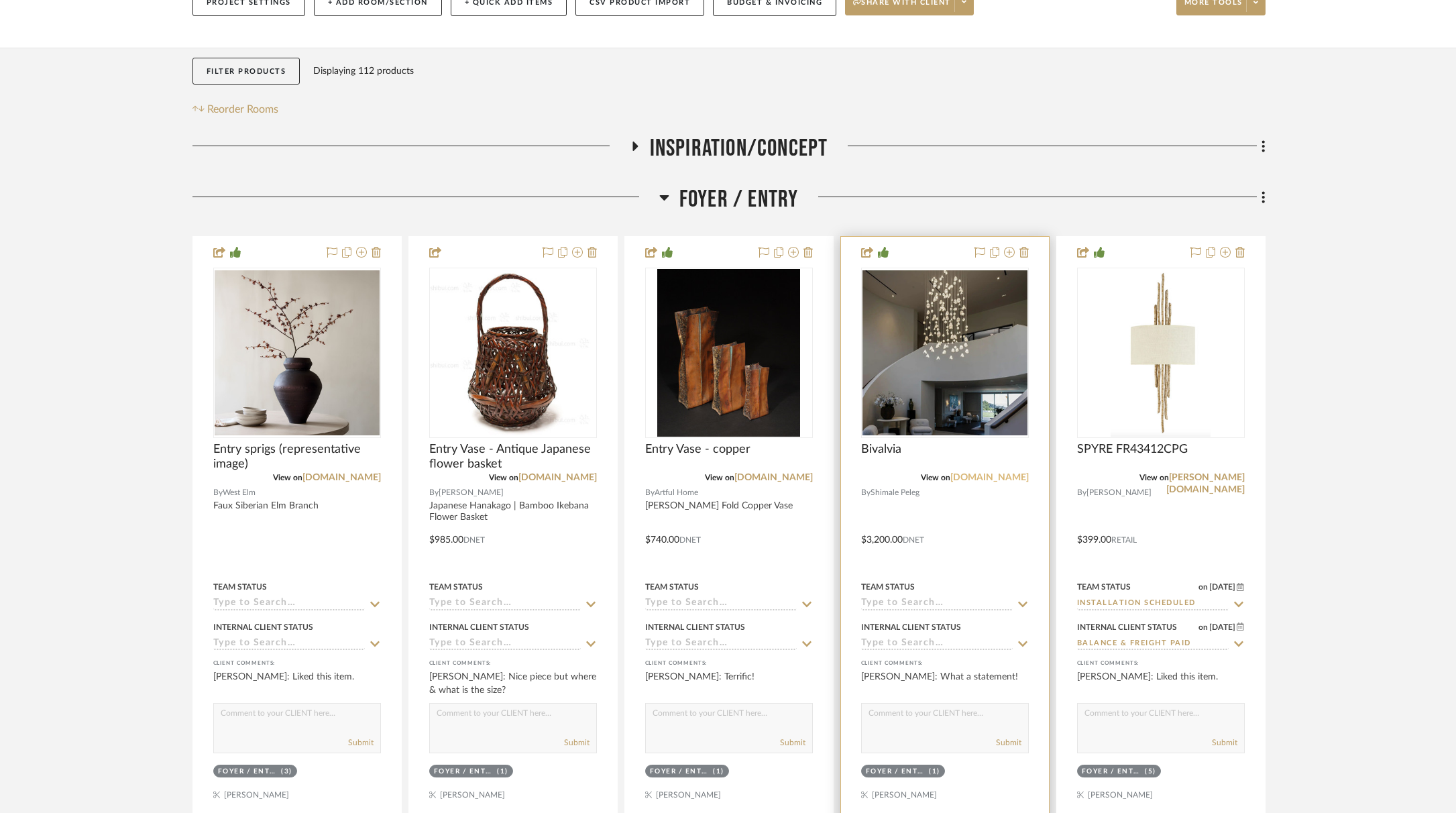
click at [998, 480] on link "shimalepeleg.com" at bounding box center [989, 478] width 79 height 9
